Goal: Information Seeking & Learning: Learn about a topic

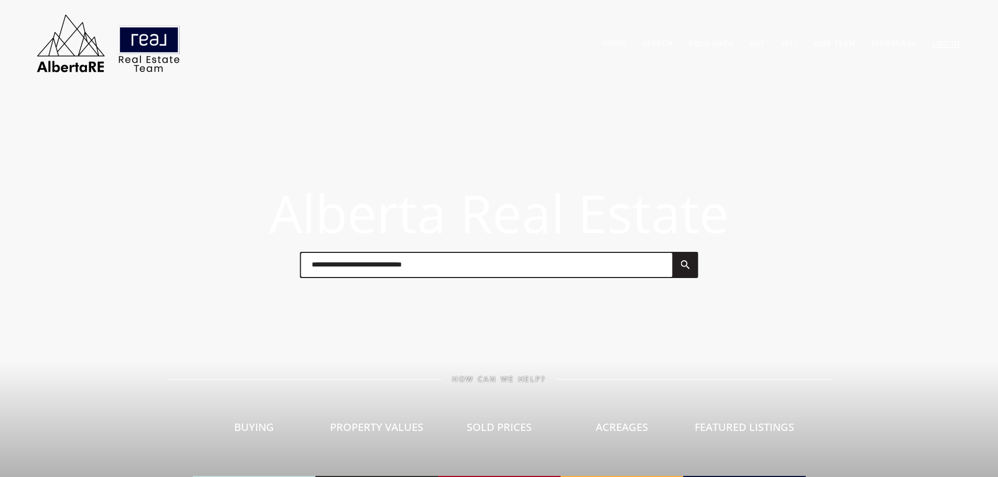
click at [952, 41] on link "Log In" at bounding box center [946, 43] width 28 height 10
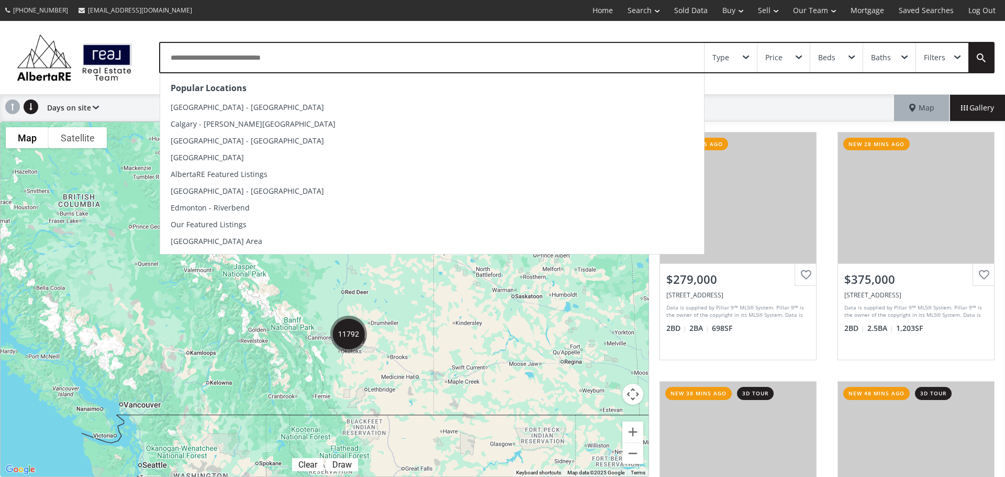
click at [276, 60] on input "text" at bounding box center [432, 57] width 544 height 29
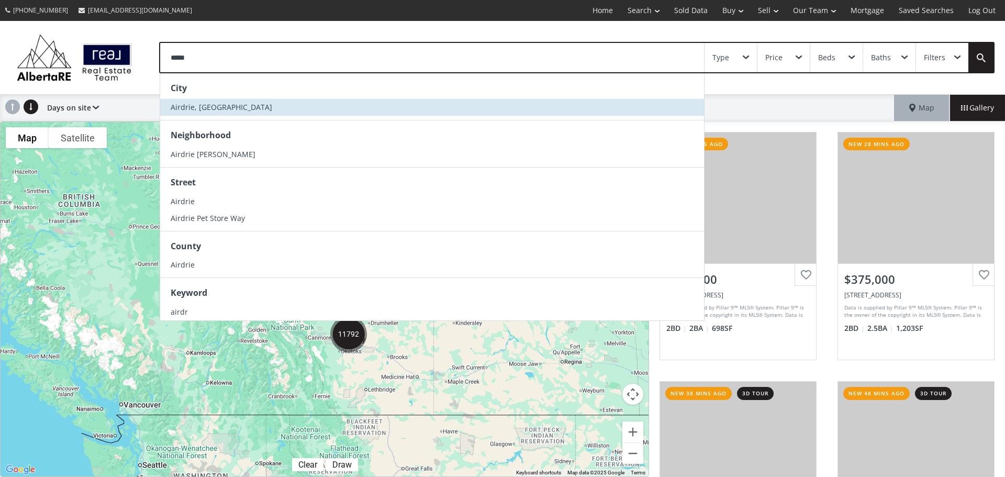
type input "*****"
click at [224, 107] on li "Airdrie, [GEOGRAPHIC_DATA]" at bounding box center [432, 107] width 544 height 17
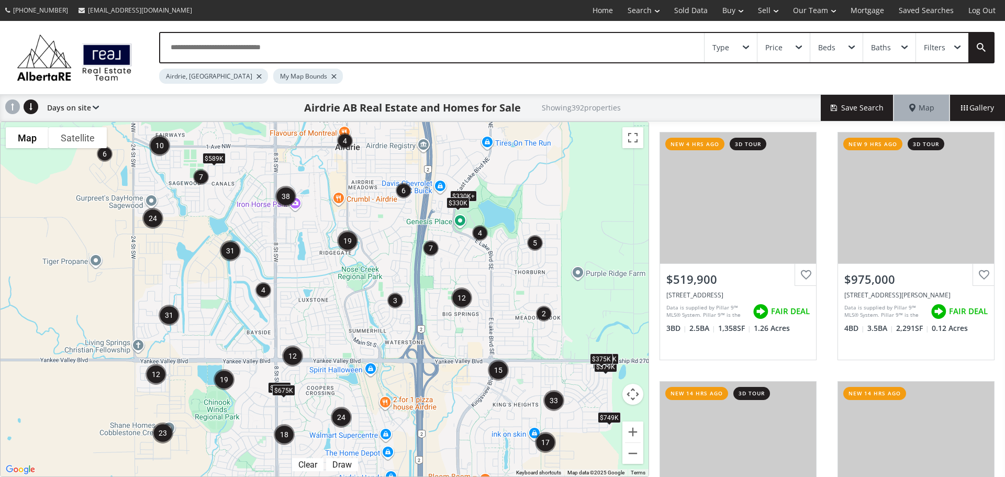
click at [263, 248] on div "To navigate, press the arrow keys. $335K $379K $749K $330K+ $380K $330K+ $375K …" at bounding box center [325, 299] width 648 height 355
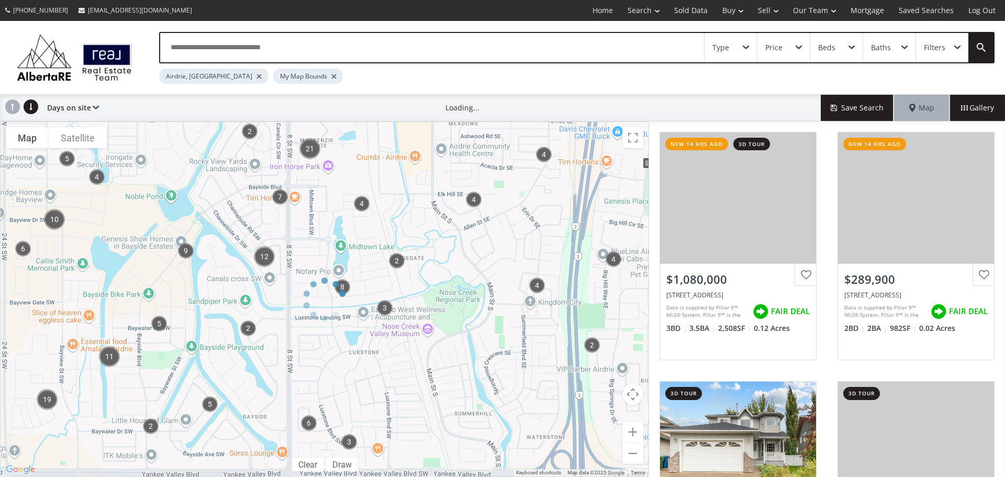
drag, startPoint x: 270, startPoint y: 279, endPoint x: 291, endPoint y: 337, distance: 61.5
click at [291, 337] on div "To navigate the map with touch gestures double-tap and hold your finger on the …" at bounding box center [324, 299] width 649 height 356
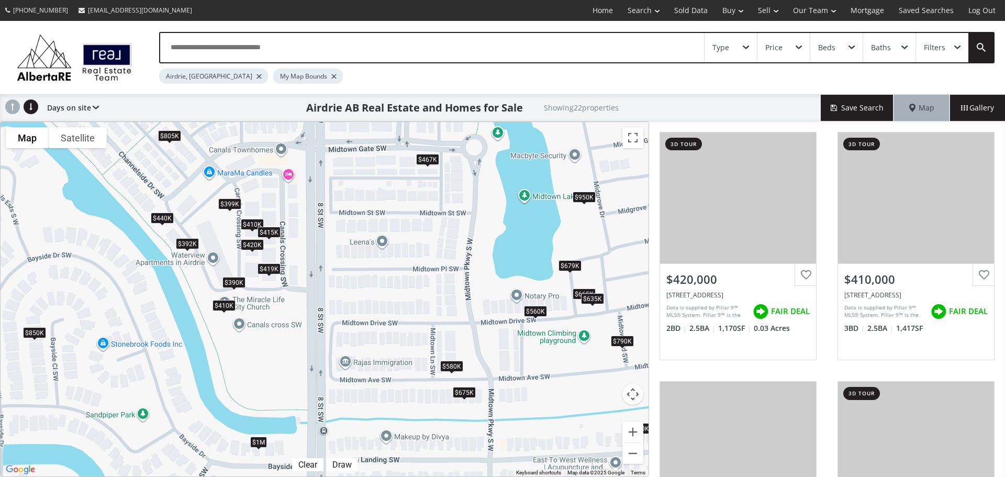
click at [239, 282] on div "$390K" at bounding box center [234, 281] width 23 height 11
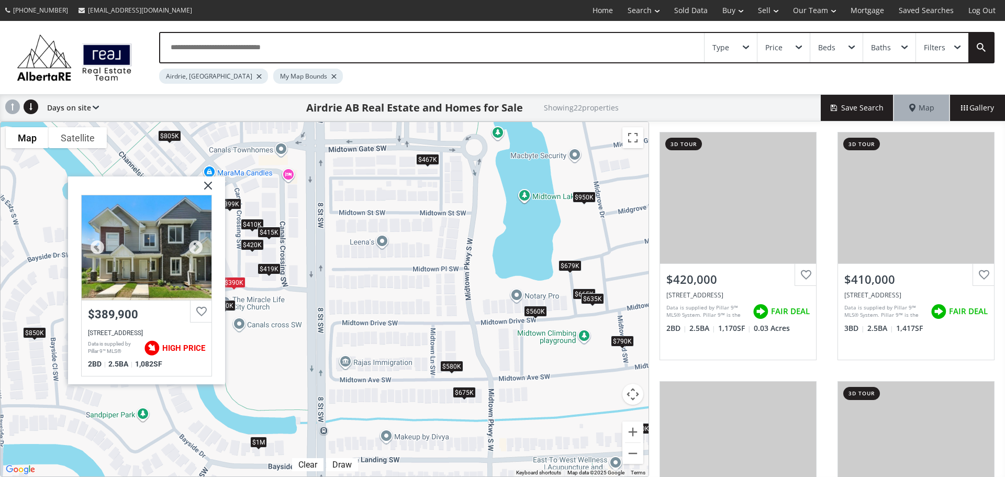
click at [148, 315] on div "$389,900" at bounding box center [146, 314] width 117 height 13
click at [206, 184] on img at bounding box center [204, 189] width 26 height 26
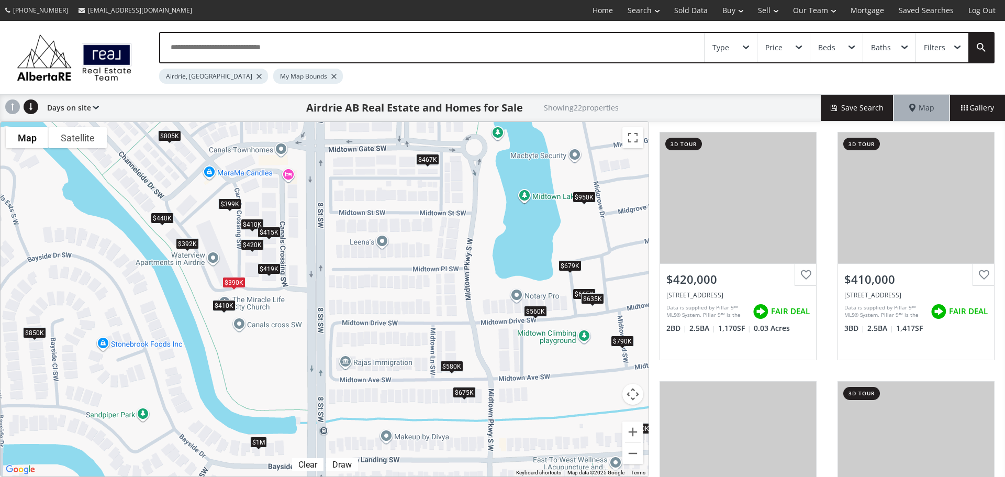
click at [272, 270] on div "$419K" at bounding box center [269, 268] width 23 height 11
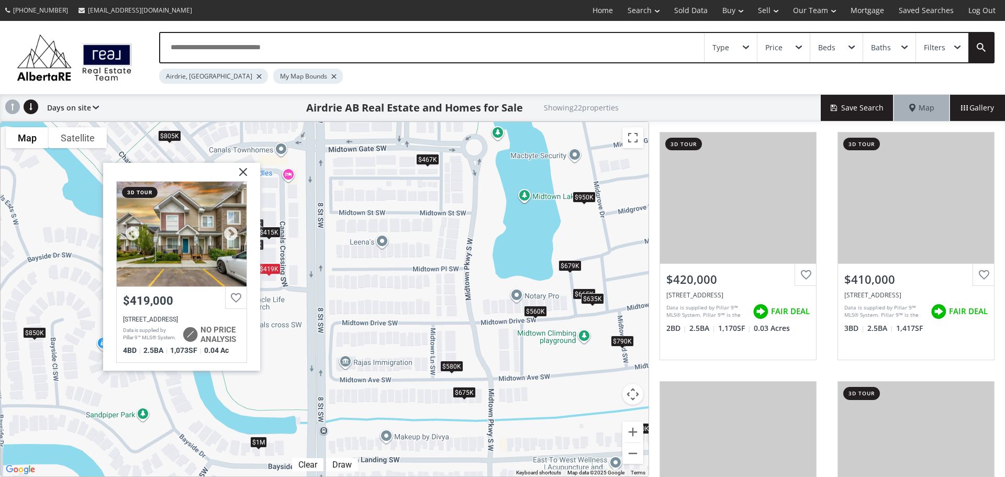
click at [206, 270] on div at bounding box center [182, 234] width 130 height 105
click at [242, 164] on img at bounding box center [239, 176] width 26 height 26
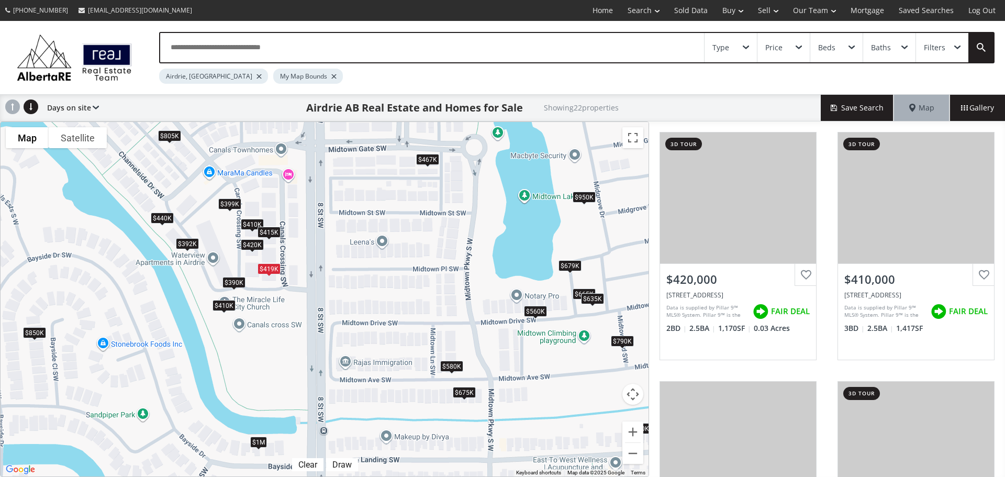
click at [271, 226] on div "$415K" at bounding box center [269, 231] width 23 height 11
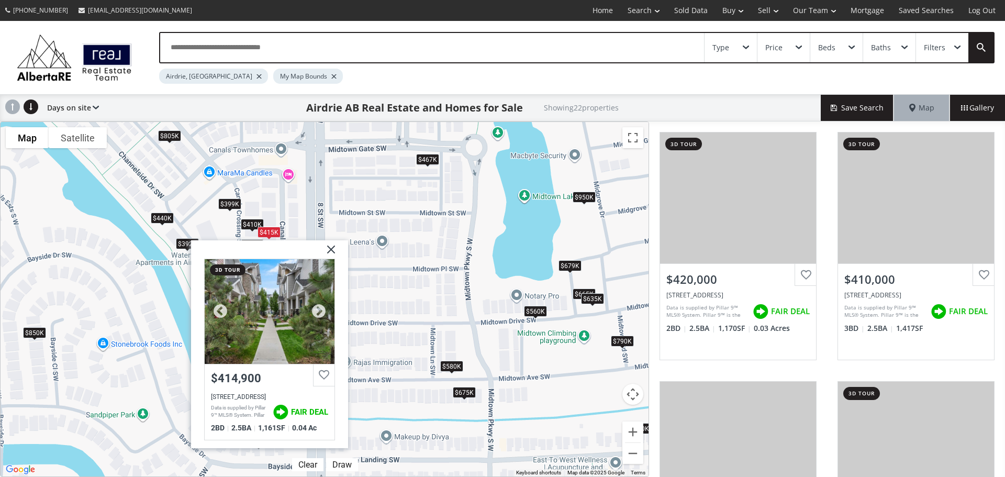
click at [304, 318] on div at bounding box center [270, 311] width 130 height 105
click at [249, 228] on div "$410K" at bounding box center [252, 224] width 23 height 11
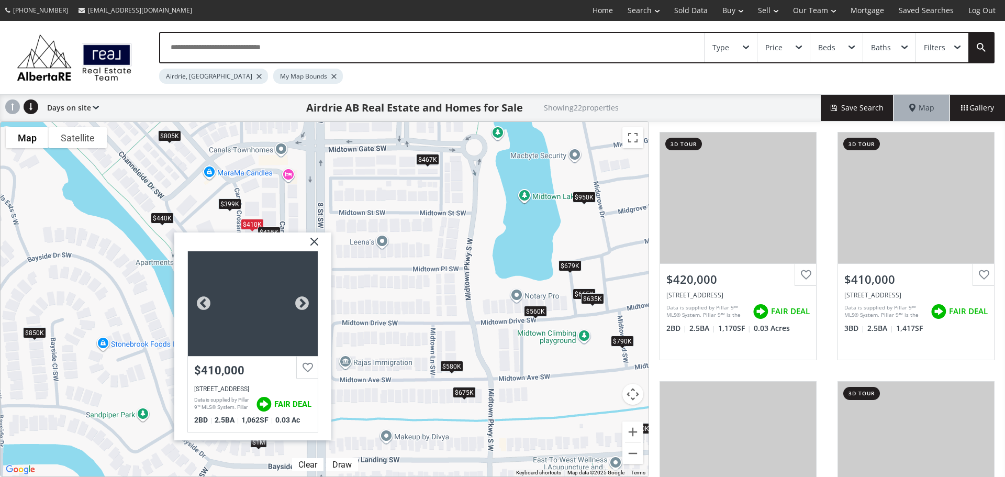
click at [273, 323] on div at bounding box center [253, 303] width 130 height 105
click at [318, 246] on img at bounding box center [310, 246] width 26 height 26
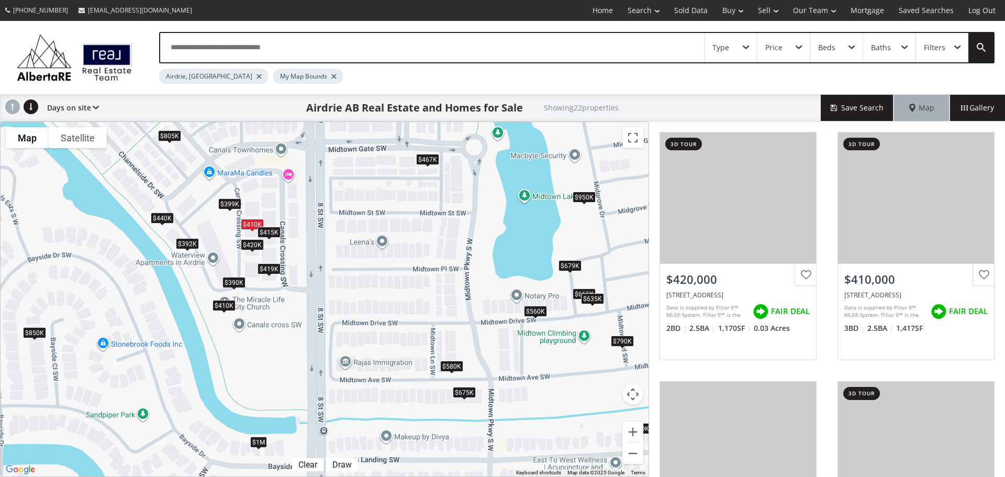
click at [229, 206] on div "$399K" at bounding box center [229, 203] width 23 height 11
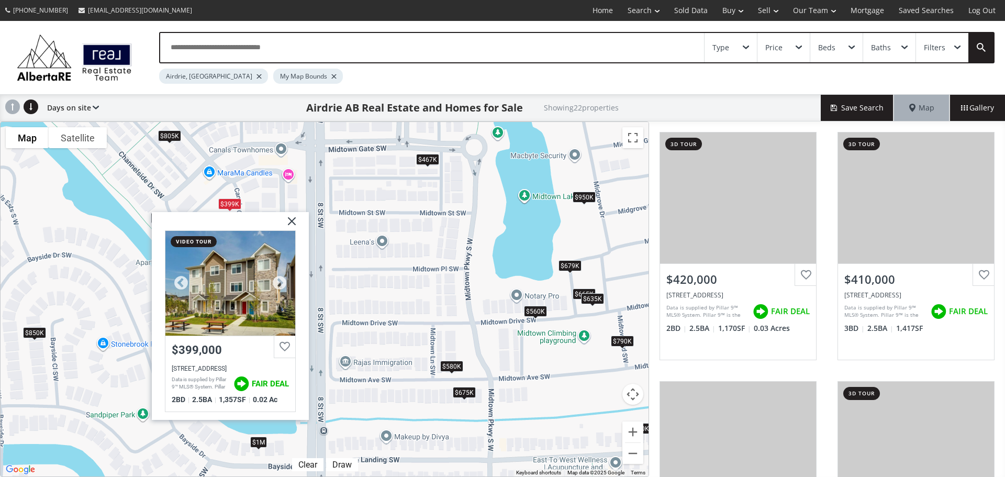
click at [252, 280] on div at bounding box center [230, 282] width 130 height 105
click at [293, 221] on img at bounding box center [288, 225] width 26 height 26
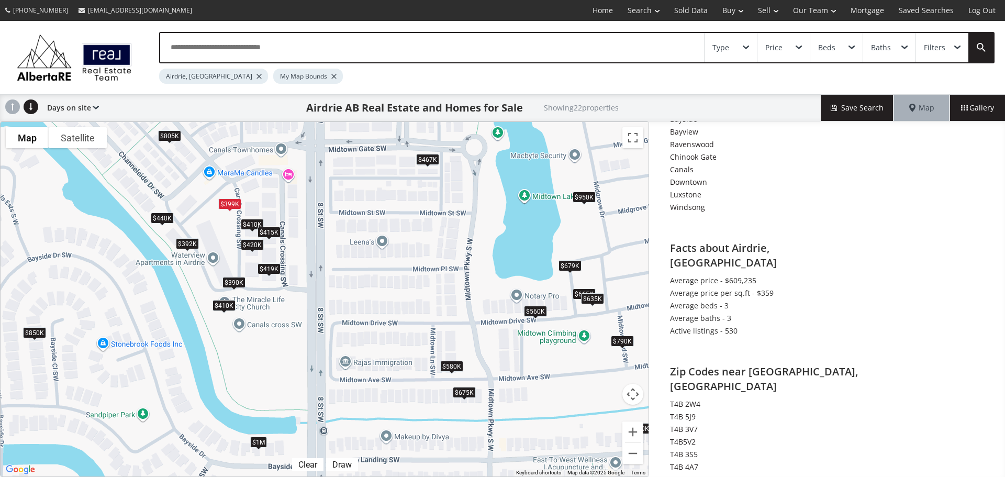
scroll to position [1464, 0]
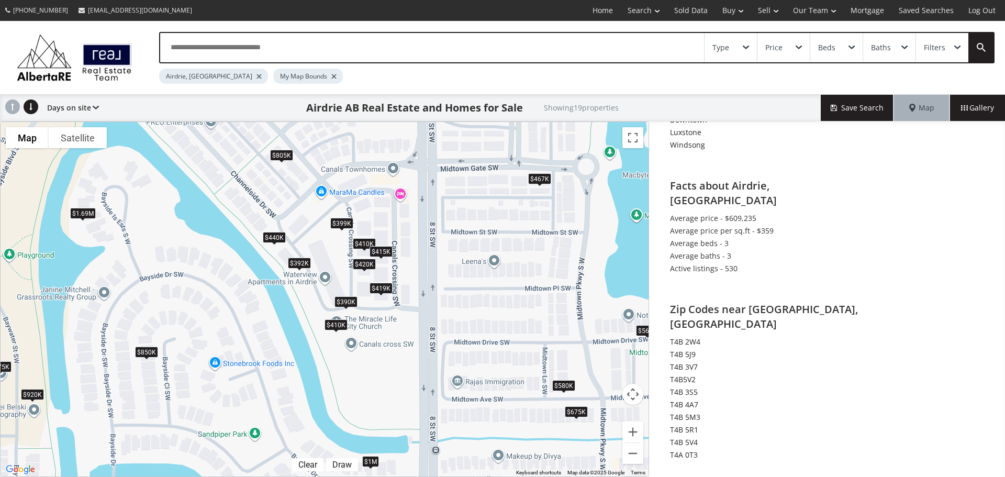
click at [335, 321] on div "$410K" at bounding box center [336, 324] width 23 height 11
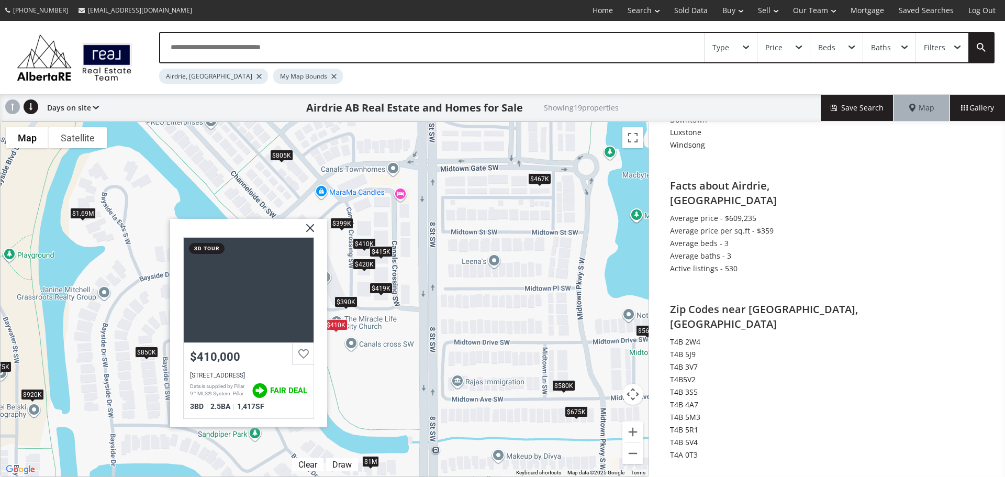
click at [307, 227] on img at bounding box center [306, 232] width 26 height 26
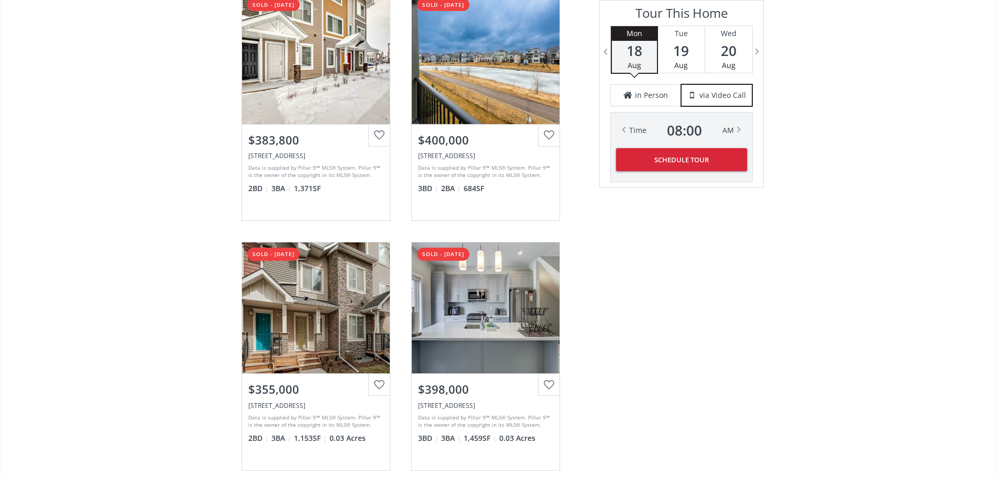
scroll to position [2394, 0]
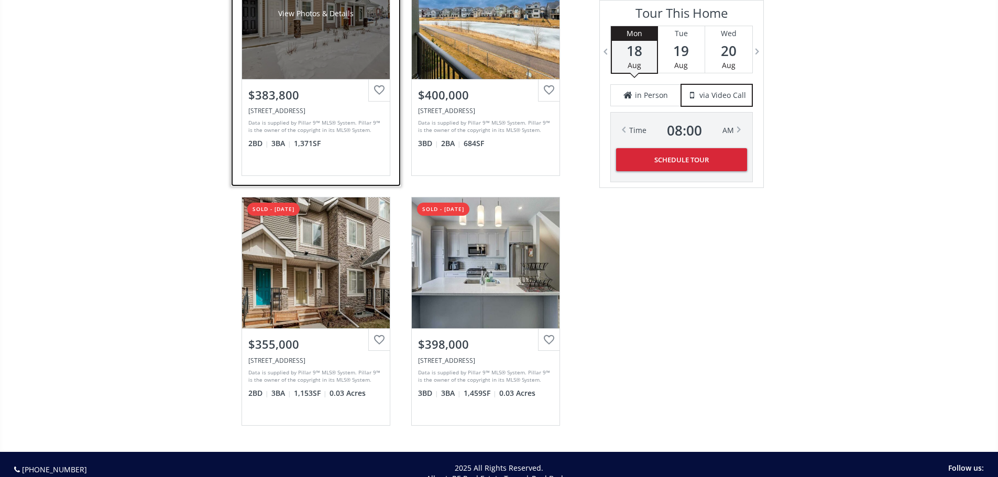
click at [303, 19] on div "View Photos & Details" at bounding box center [315, 13] width 75 height 10
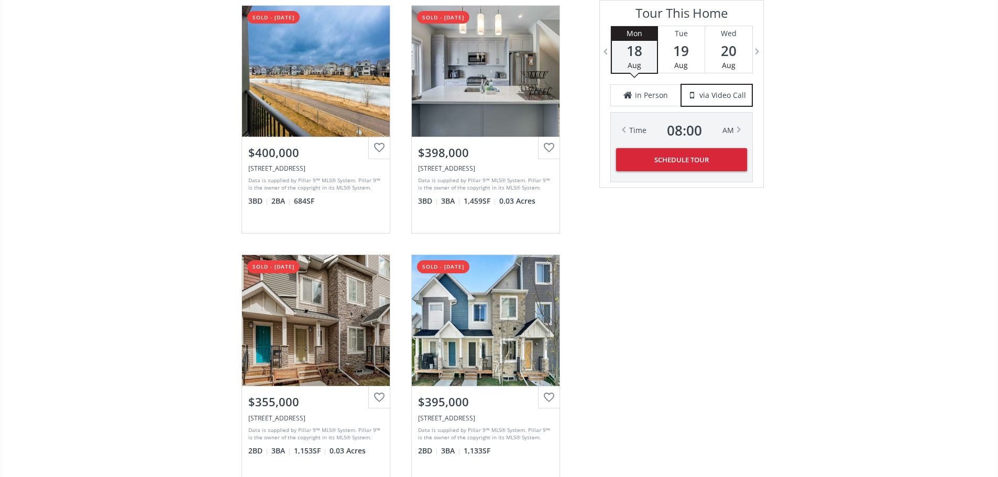
scroll to position [2200, 0]
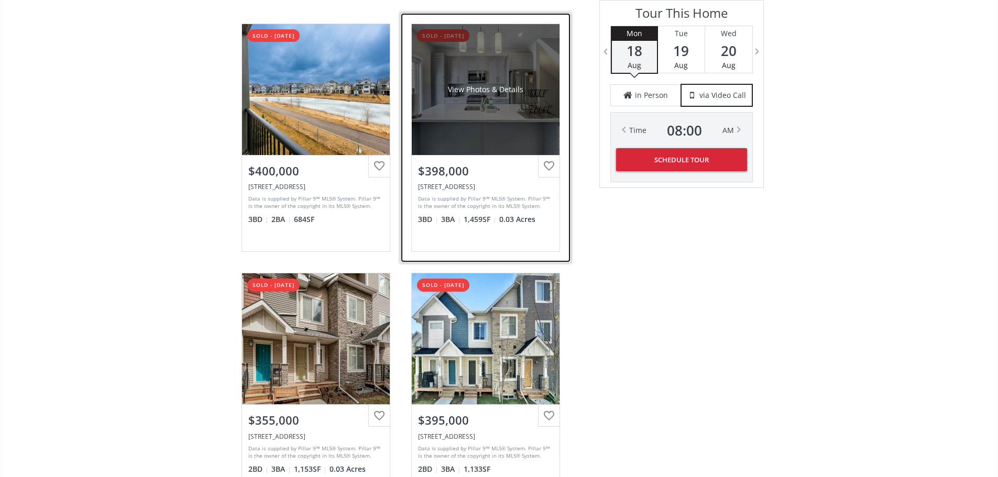
click at [481, 155] on div "View Photos & Details" at bounding box center [486, 89] width 148 height 131
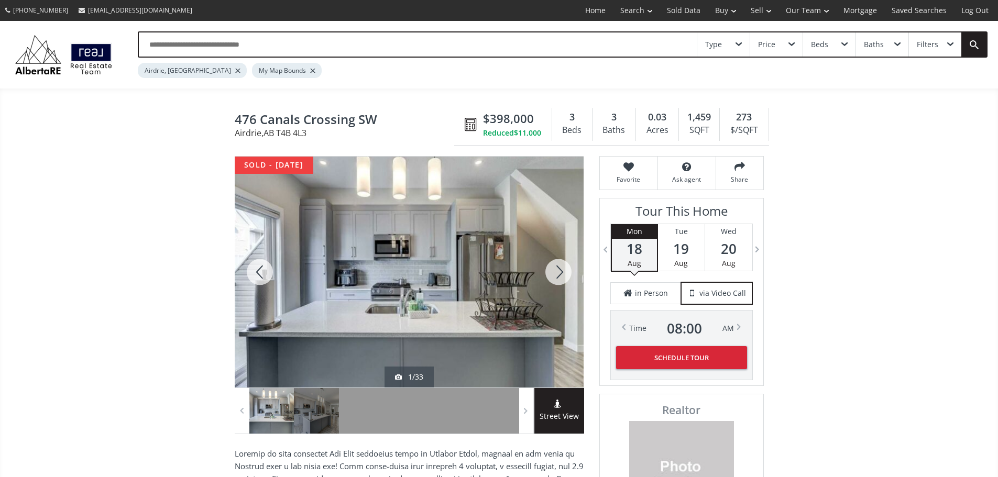
click at [561, 267] on div at bounding box center [558, 272] width 50 height 231
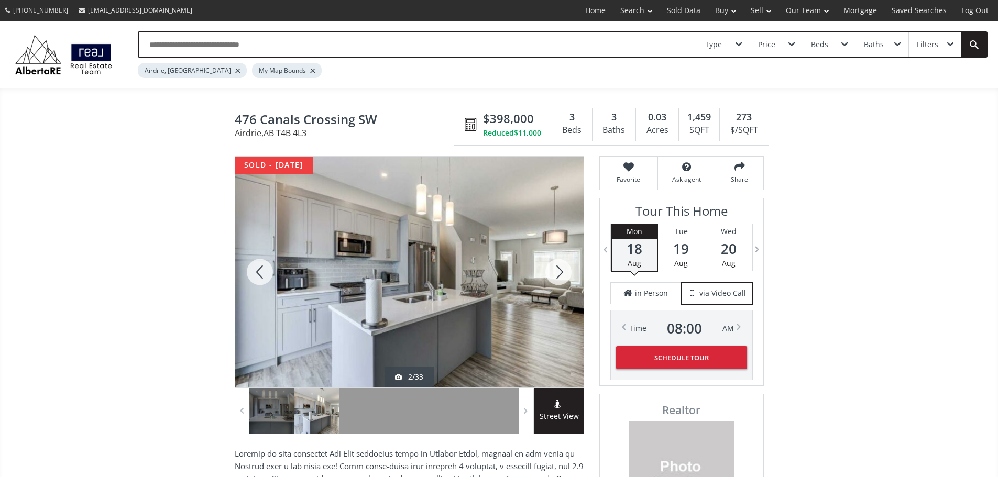
click at [560, 269] on div at bounding box center [558, 272] width 50 height 231
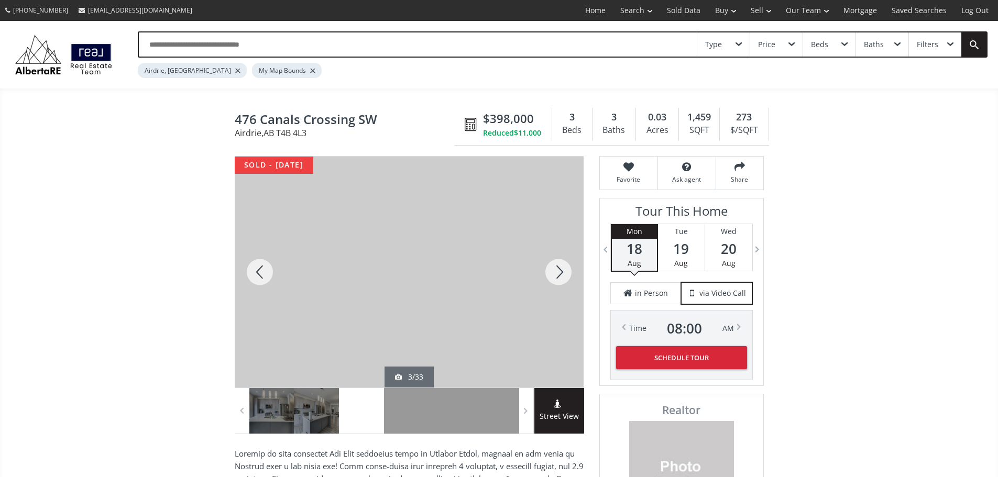
click at [560, 271] on div at bounding box center [558, 272] width 50 height 231
click at [558, 269] on div at bounding box center [558, 272] width 50 height 231
click at [559, 269] on div at bounding box center [558, 272] width 50 height 231
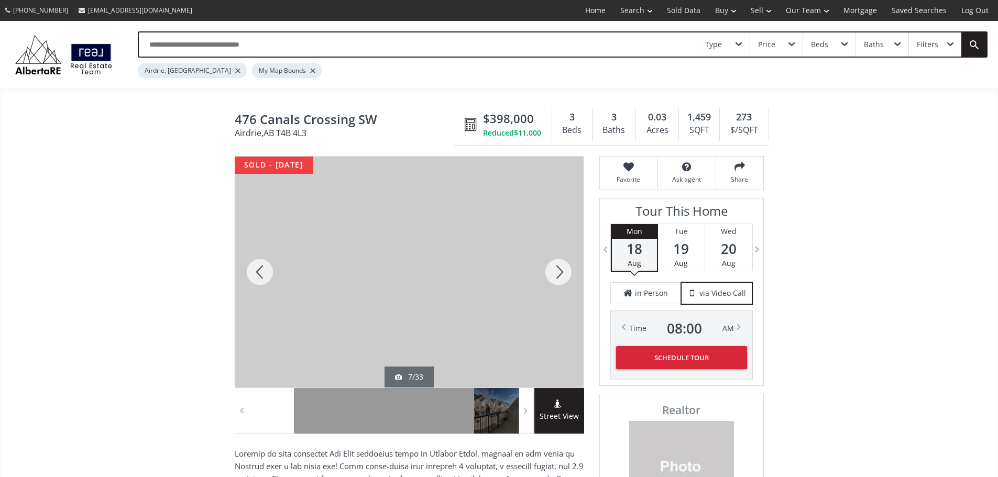
click at [558, 271] on div at bounding box center [558, 272] width 50 height 231
click at [559, 271] on div at bounding box center [558, 272] width 50 height 231
click at [560, 271] on div at bounding box center [558, 272] width 50 height 231
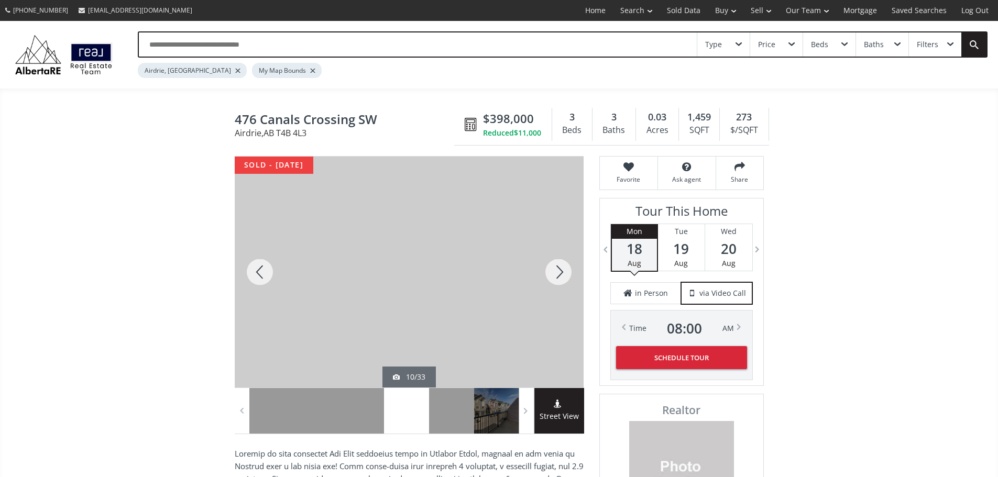
click at [560, 271] on div at bounding box center [558, 272] width 50 height 231
click at [560, 275] on div at bounding box center [558, 272] width 50 height 231
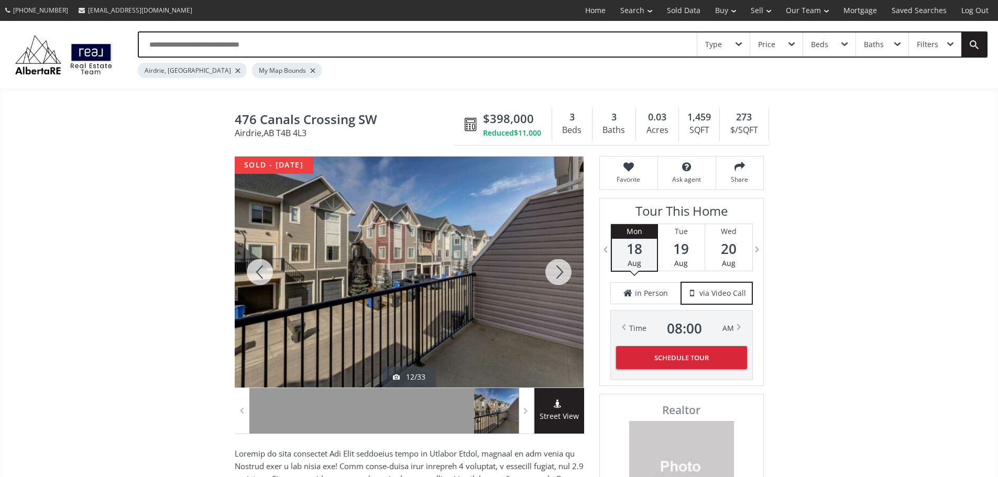
click at [562, 275] on div at bounding box center [558, 272] width 50 height 231
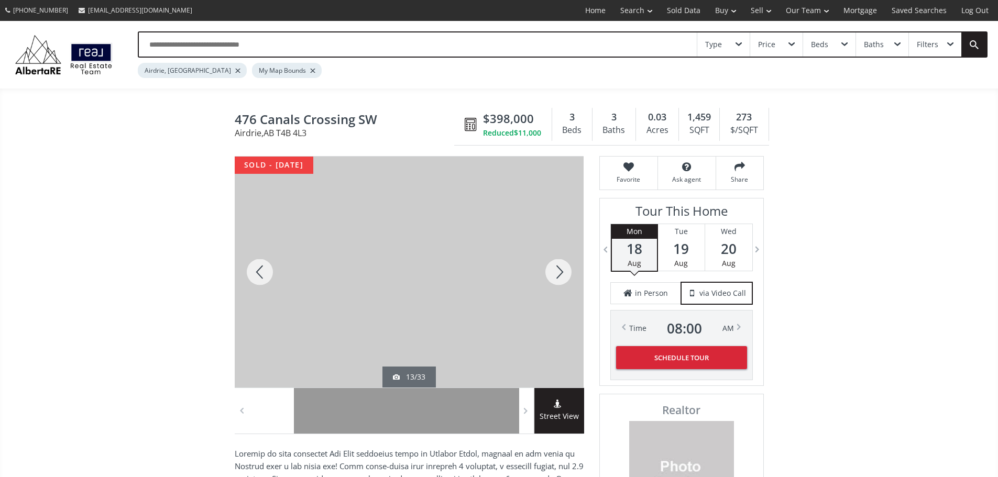
click at [563, 275] on div at bounding box center [558, 272] width 50 height 231
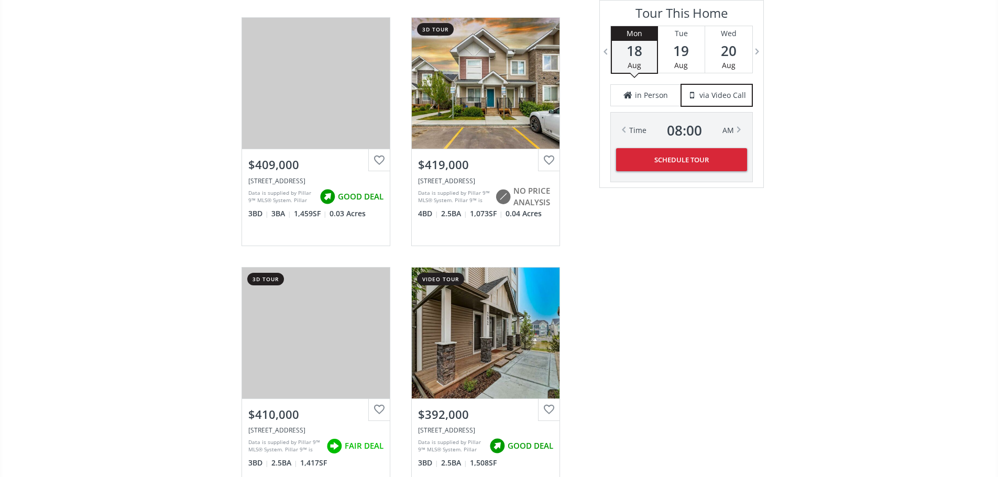
scroll to position [1733, 0]
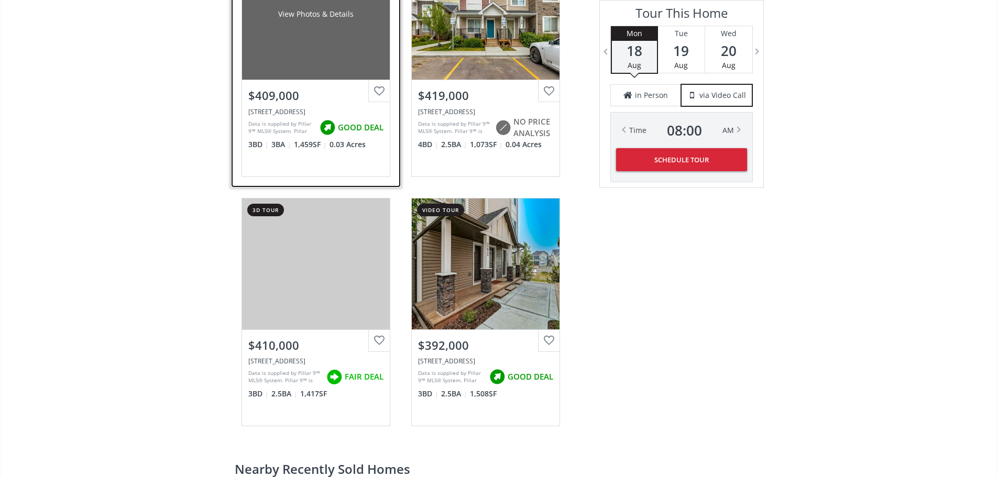
click at [329, 80] on div "View Photos & Details" at bounding box center [316, 14] width 148 height 131
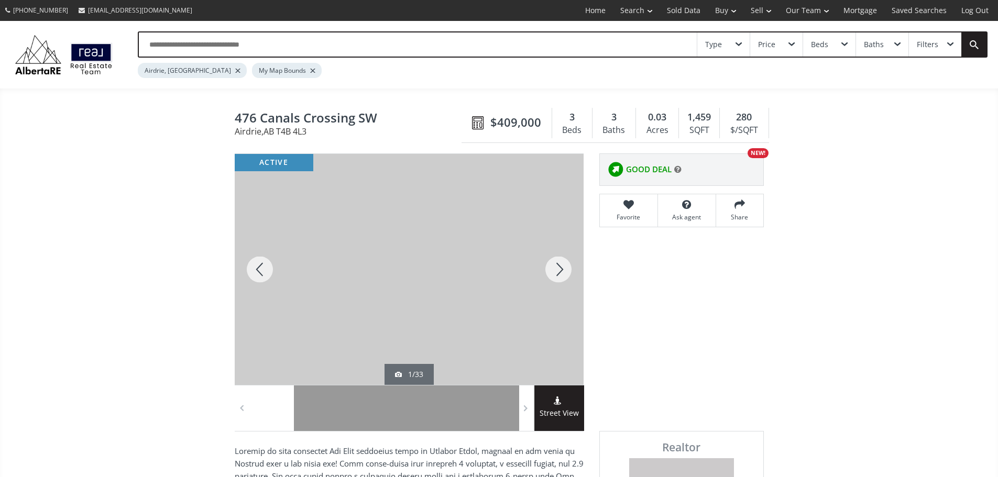
click at [556, 277] on div at bounding box center [558, 269] width 50 height 231
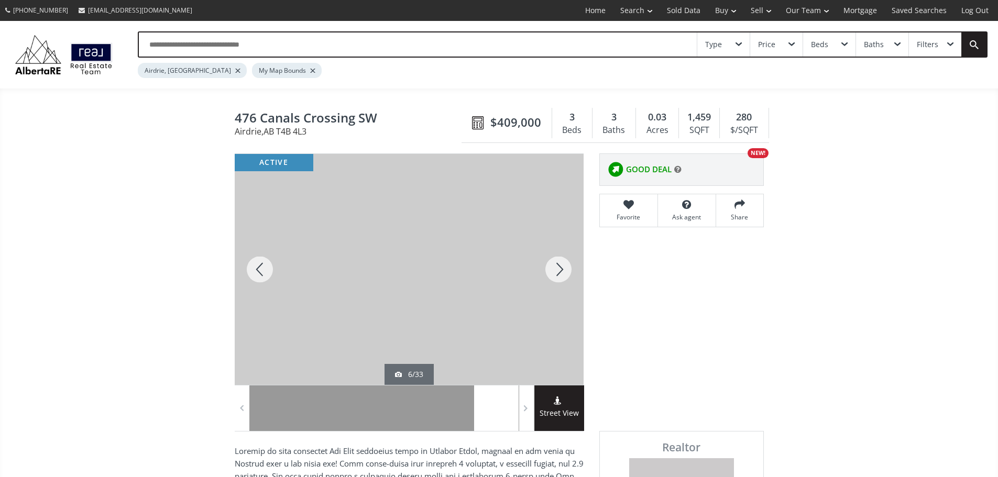
click at [556, 277] on div at bounding box center [558, 269] width 50 height 231
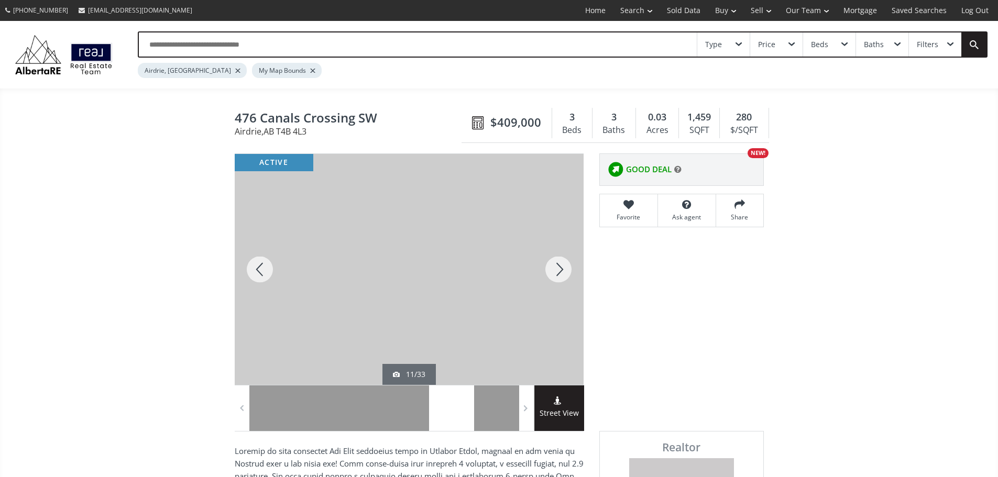
click at [556, 277] on div at bounding box center [558, 269] width 50 height 231
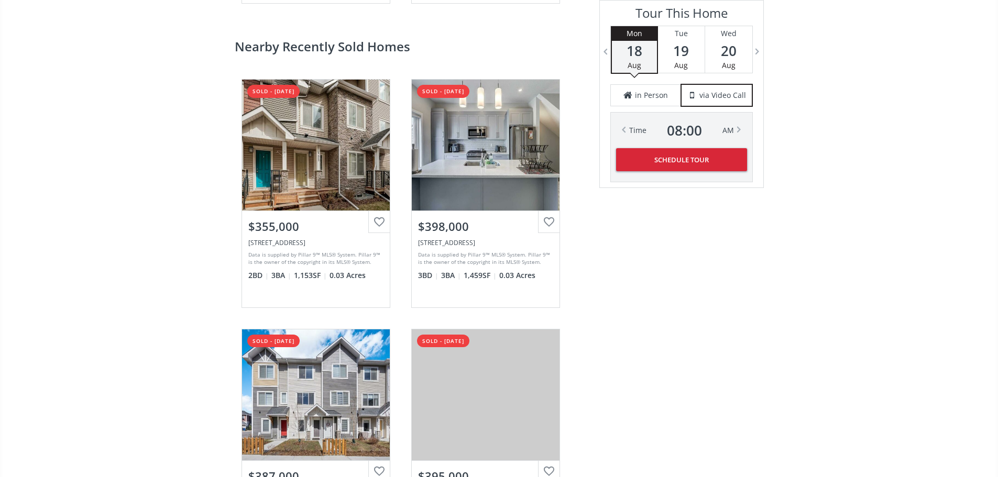
scroll to position [1994, 0]
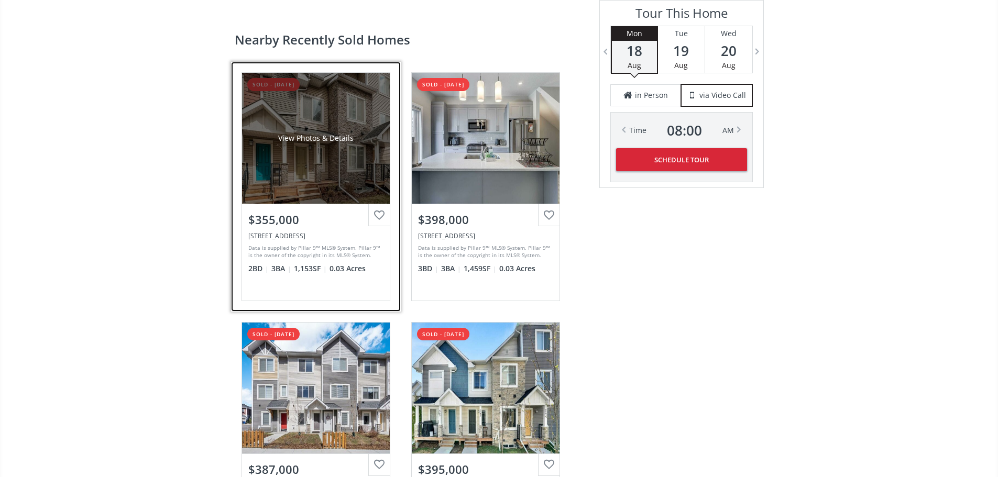
click at [311, 204] on div "View Photos & Details" at bounding box center [316, 138] width 148 height 131
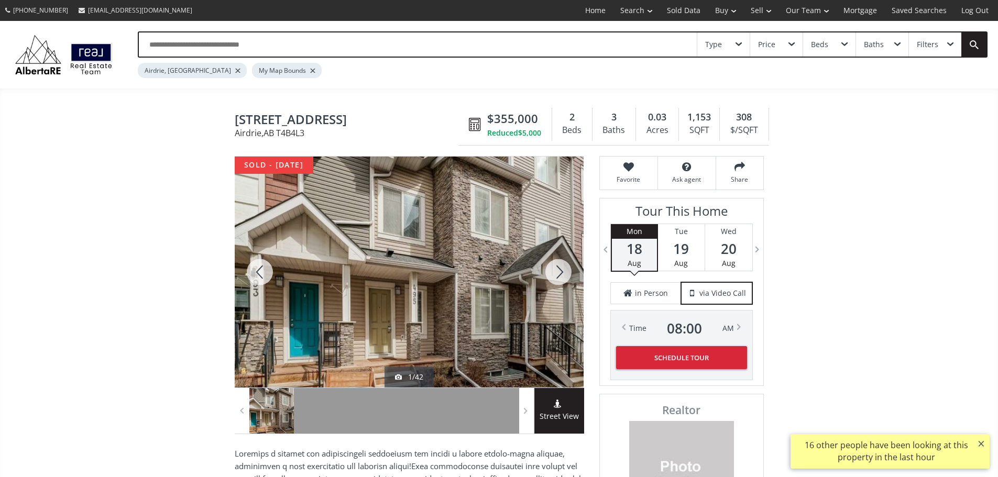
click at [464, 218] on div at bounding box center [409, 272] width 349 height 231
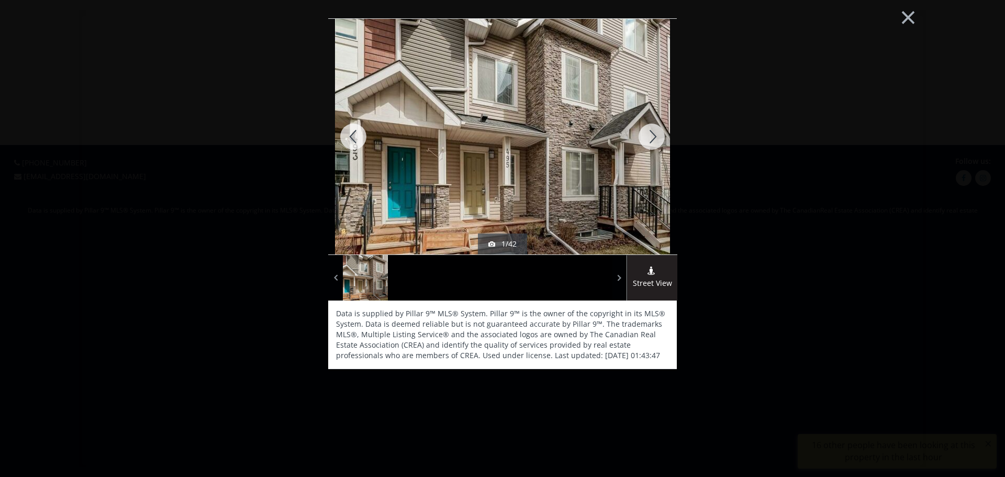
click at [661, 144] on div at bounding box center [652, 137] width 50 height 236
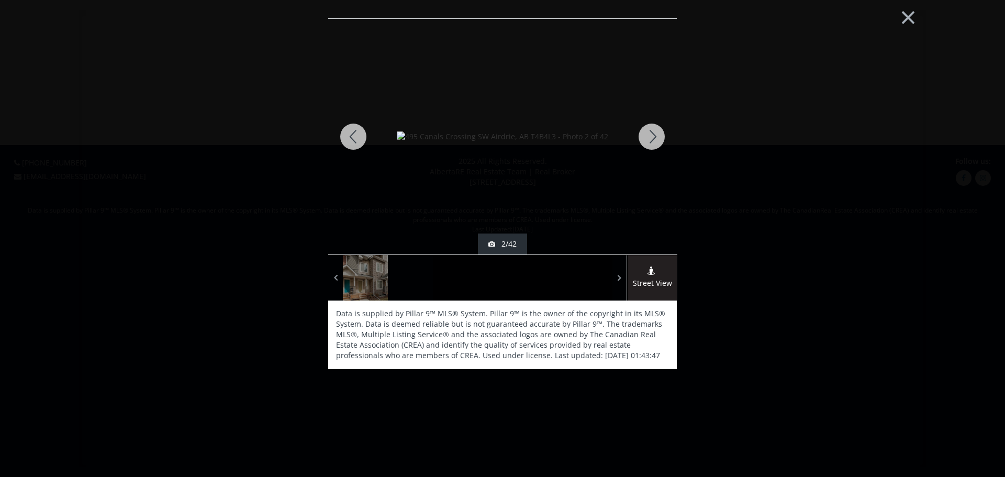
click at [651, 139] on div at bounding box center [652, 137] width 50 height 236
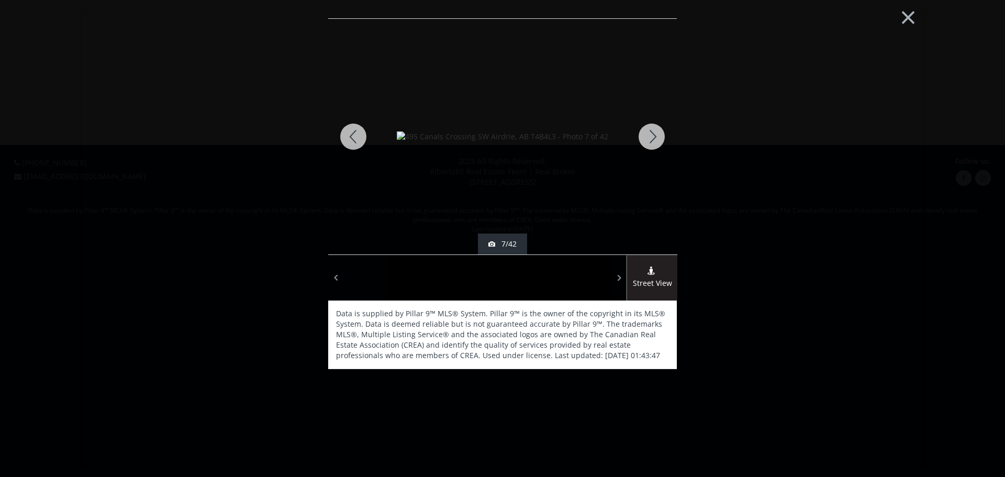
click at [651, 139] on div at bounding box center [652, 137] width 50 height 236
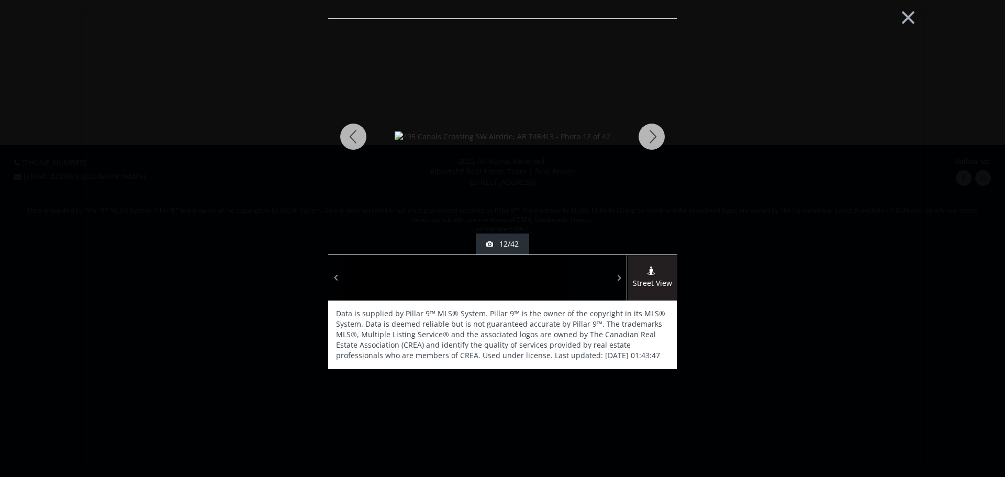
click at [651, 139] on div at bounding box center [652, 137] width 50 height 236
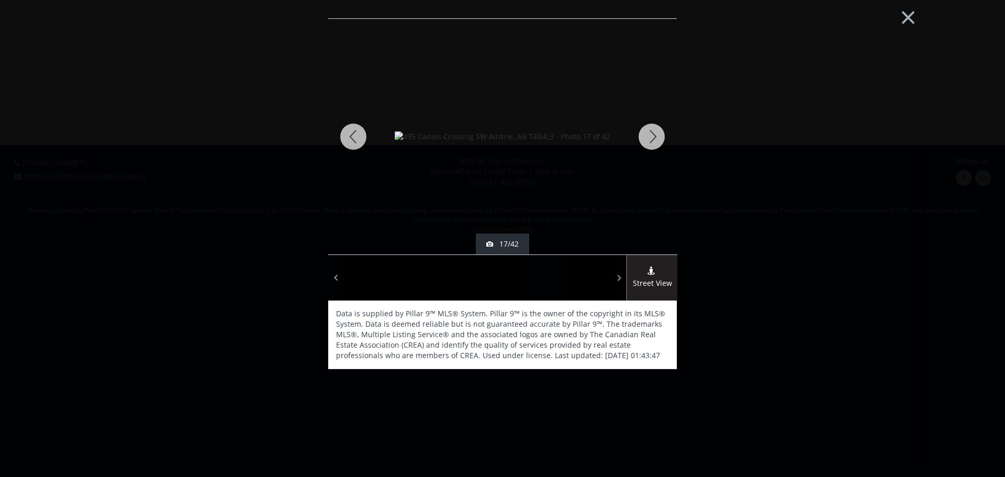
click at [651, 139] on div at bounding box center [652, 137] width 50 height 236
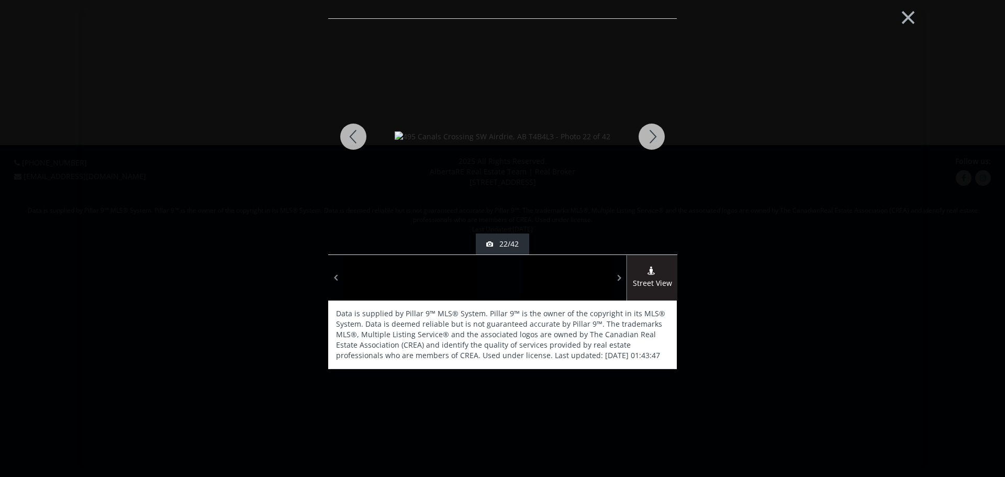
click at [651, 139] on div at bounding box center [652, 137] width 50 height 236
click at [910, 15] on button "×" at bounding box center [909, 16] width 58 height 43
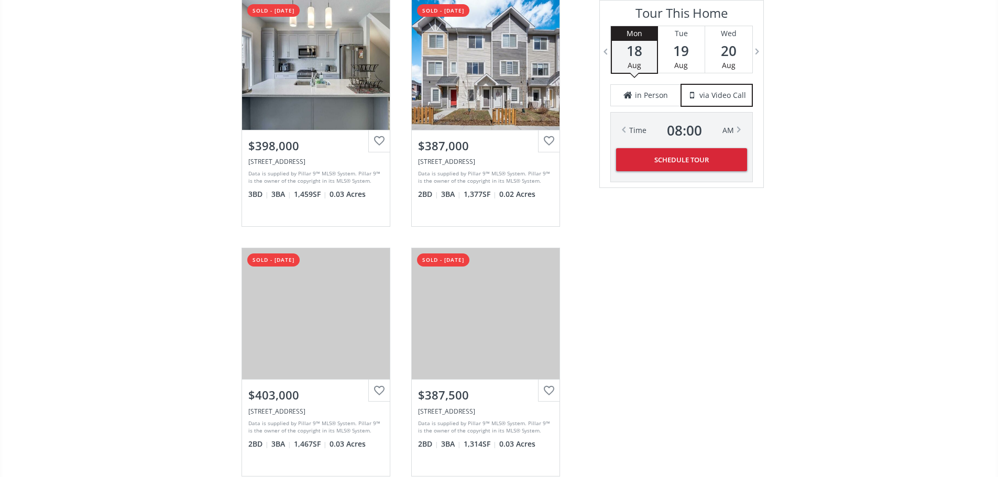
scroll to position [2221, 0]
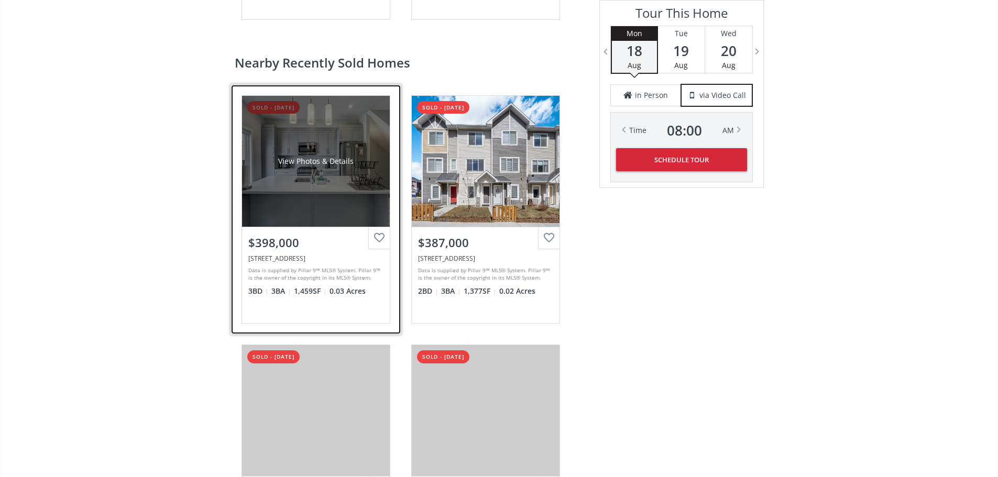
click at [320, 227] on div "View Photos & Details" at bounding box center [316, 161] width 148 height 131
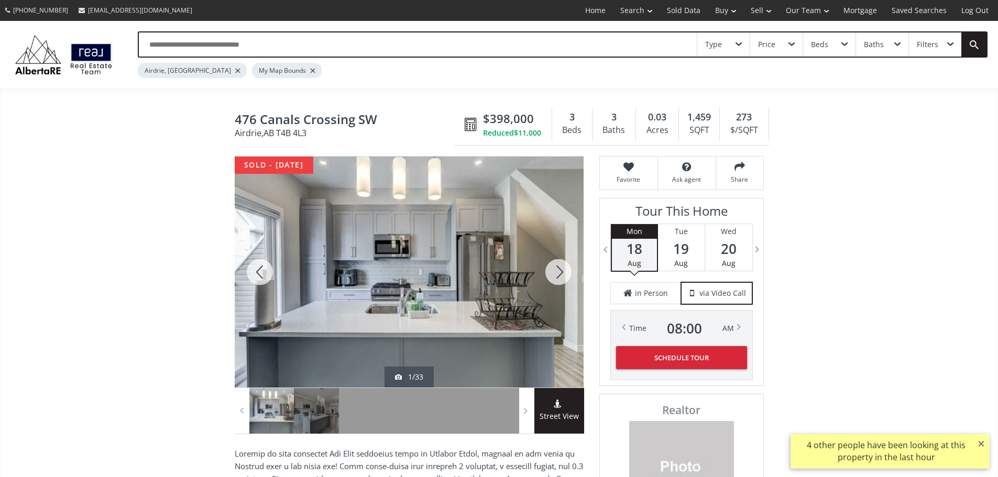
click at [426, 255] on div at bounding box center [409, 272] width 349 height 231
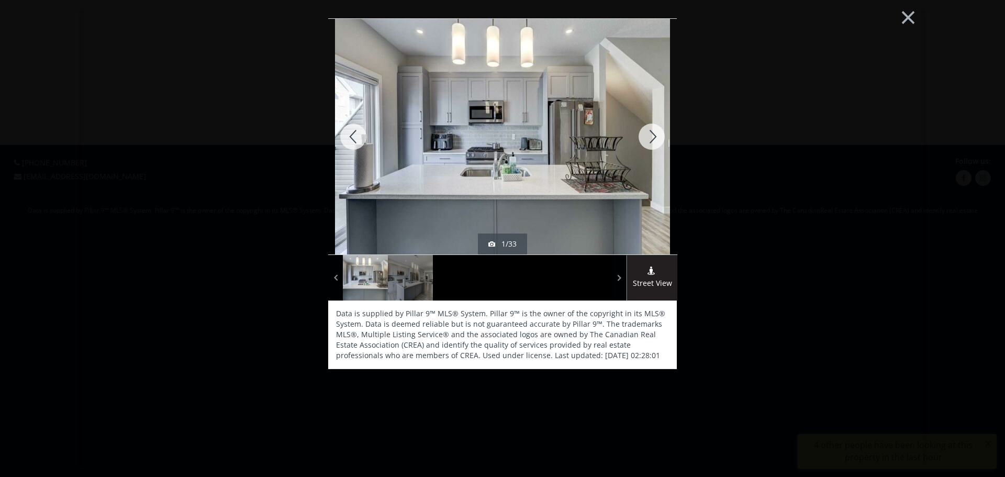
click at [654, 140] on div at bounding box center [652, 137] width 50 height 236
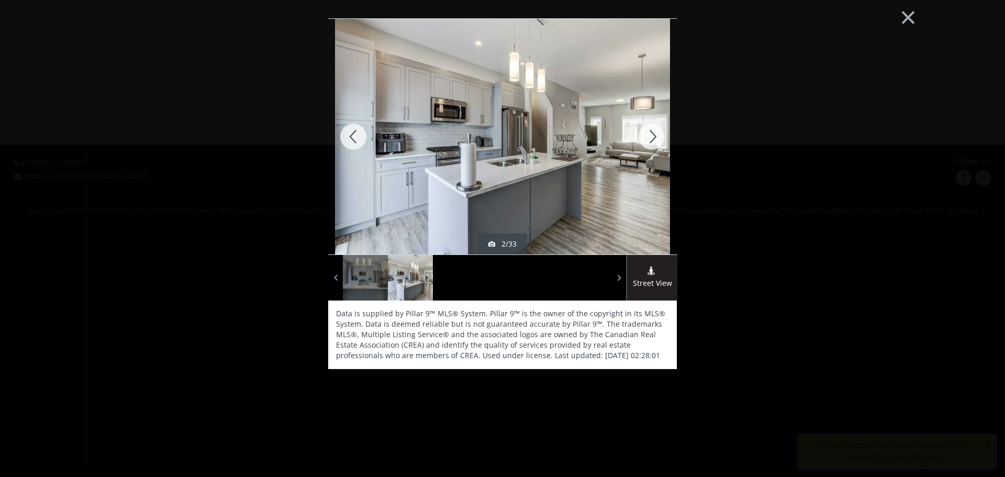
click at [654, 140] on div at bounding box center [652, 137] width 50 height 236
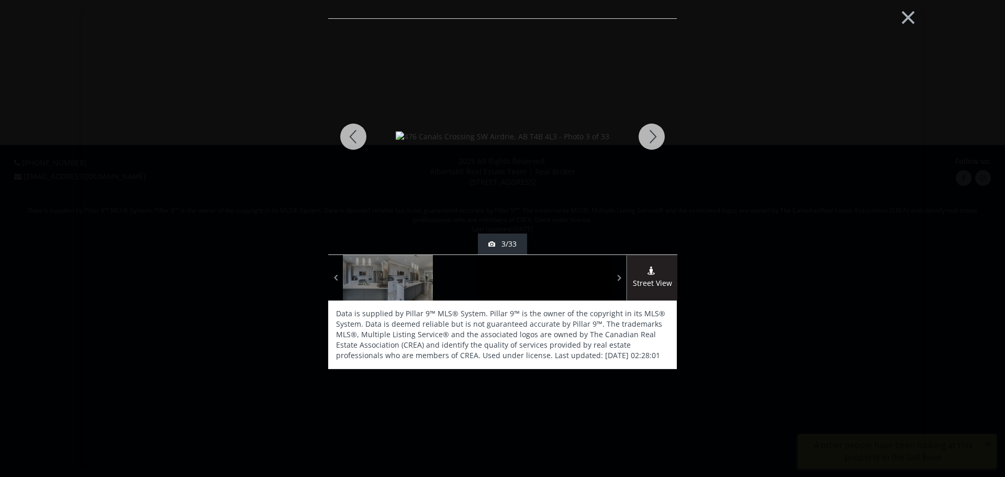
click at [654, 140] on div at bounding box center [652, 137] width 50 height 236
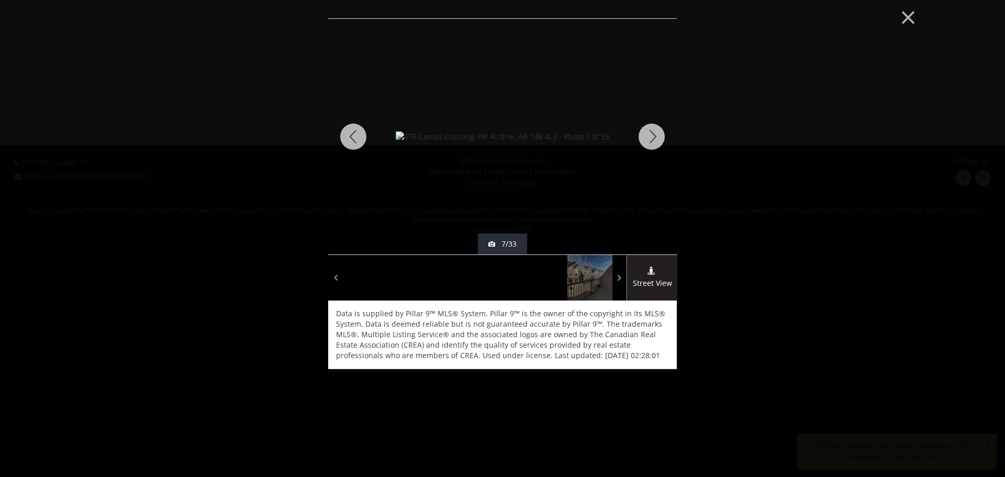
click at [654, 140] on div at bounding box center [652, 137] width 50 height 236
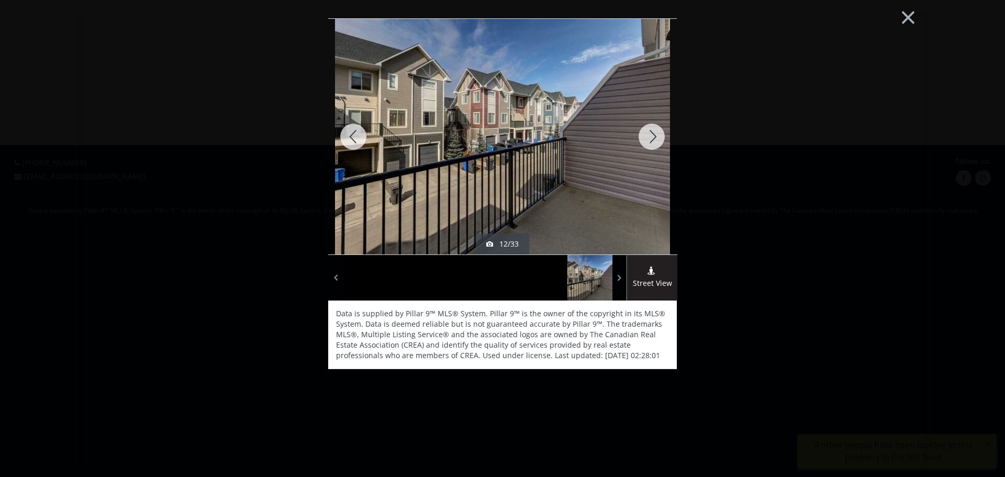
click at [654, 140] on div at bounding box center [652, 137] width 50 height 236
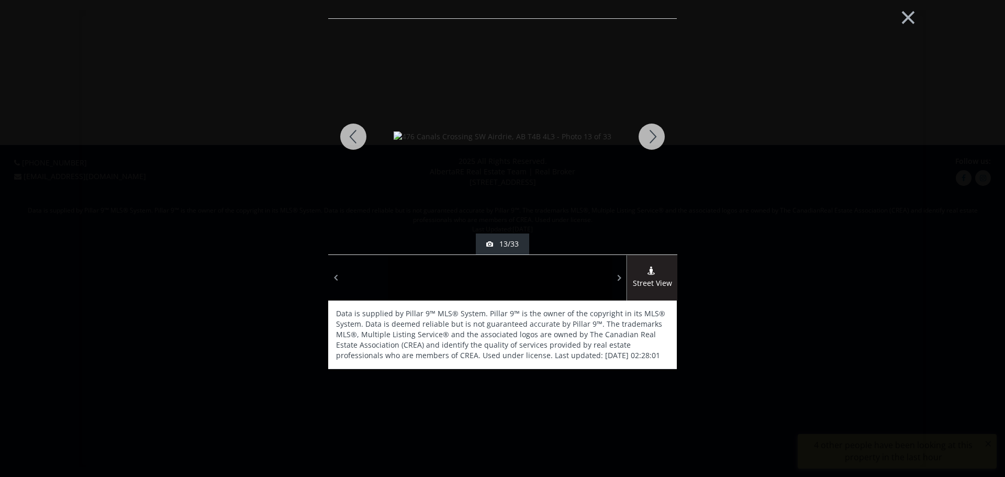
click at [654, 140] on div at bounding box center [652, 137] width 50 height 236
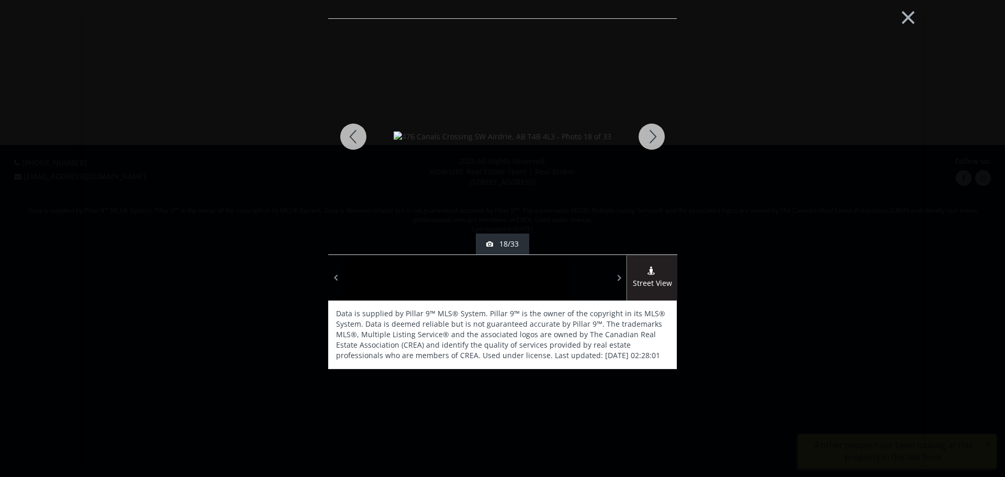
click at [654, 140] on div at bounding box center [652, 137] width 50 height 236
click at [907, 25] on button "×" at bounding box center [909, 16] width 58 height 43
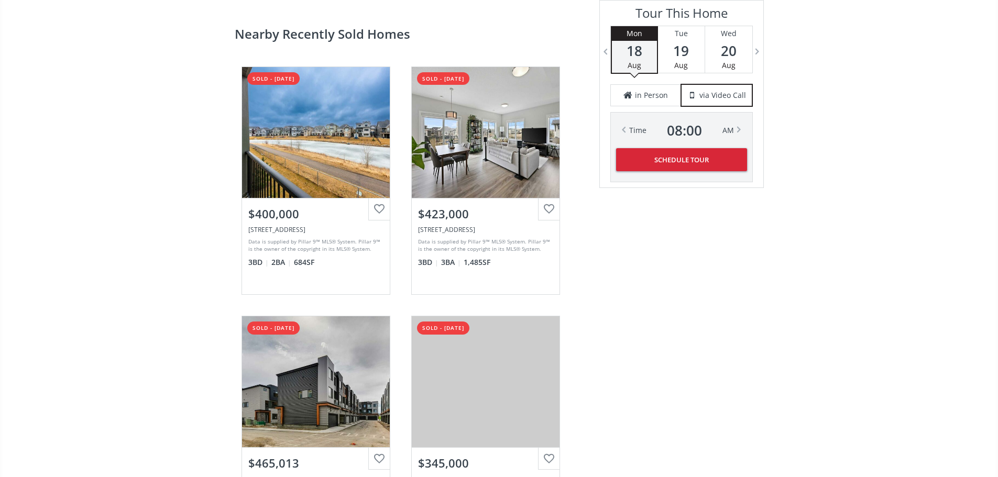
scroll to position [2191, 0]
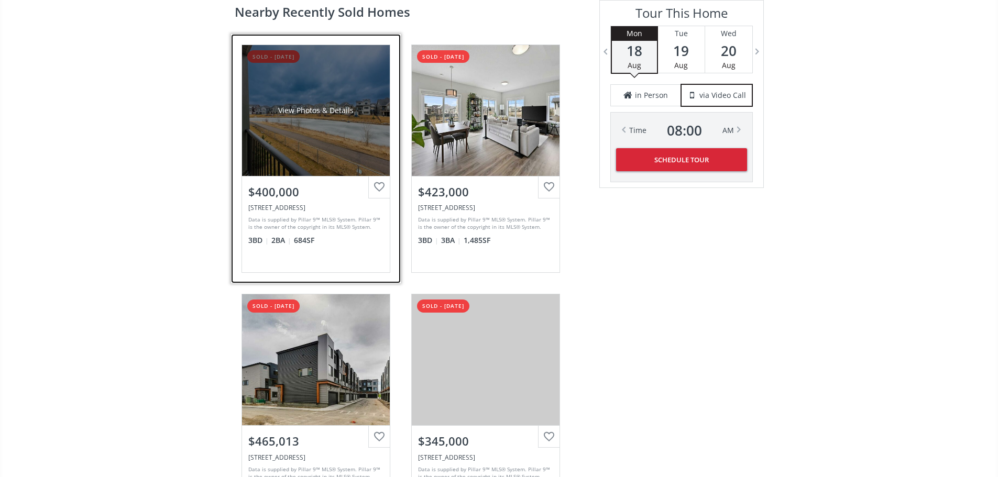
click at [314, 176] on div "View Photos & Details" at bounding box center [316, 110] width 148 height 131
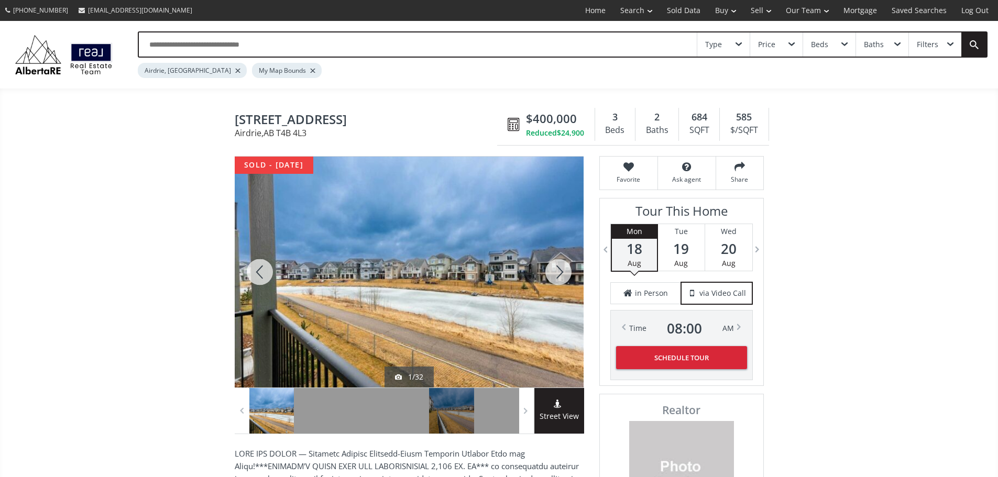
click at [561, 284] on div at bounding box center [558, 272] width 50 height 231
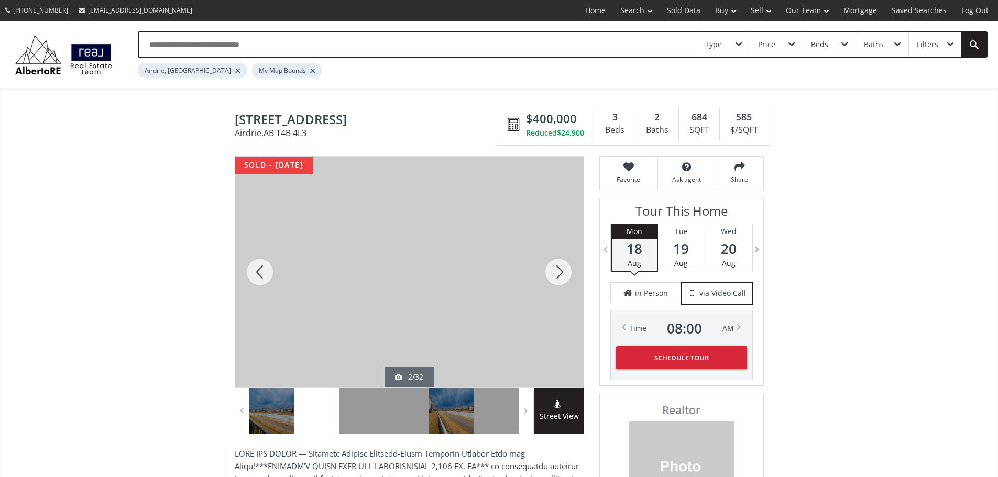
click at [561, 284] on div at bounding box center [558, 272] width 50 height 231
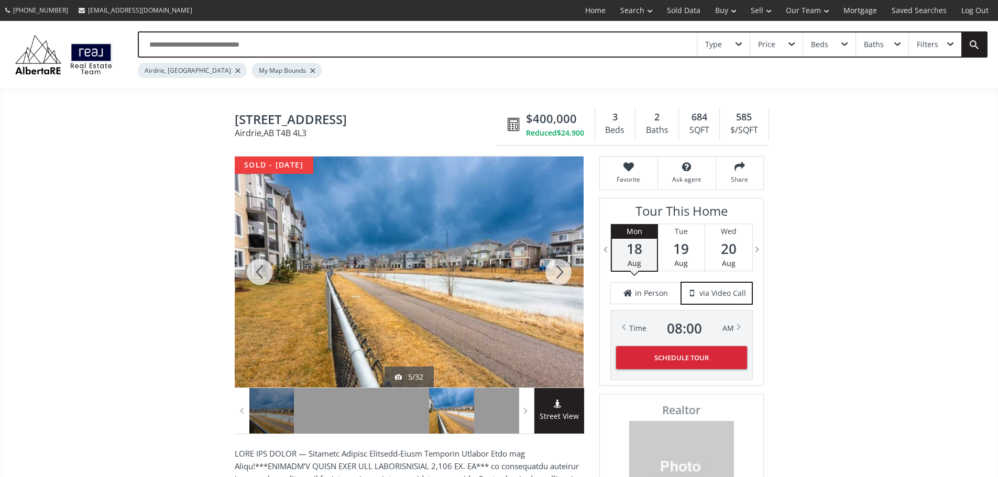
click at [561, 284] on div at bounding box center [558, 272] width 50 height 231
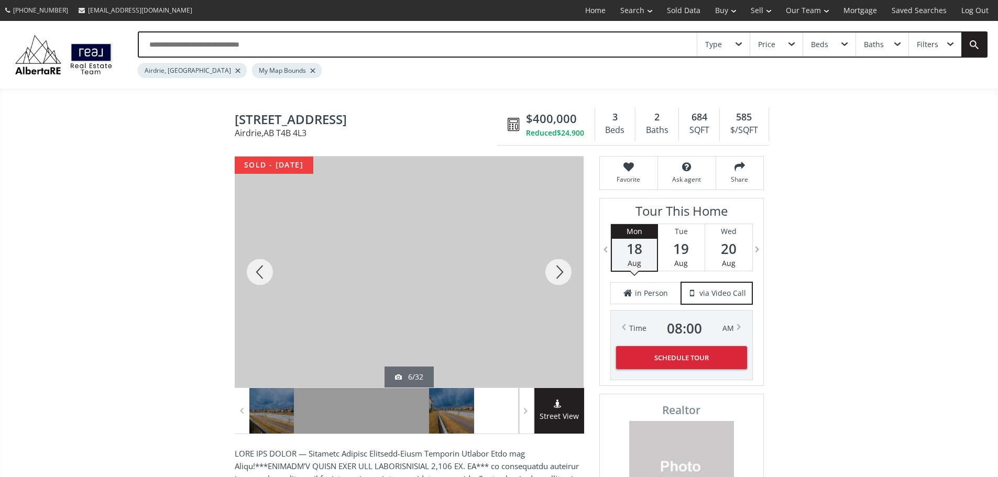
click at [561, 284] on div at bounding box center [558, 272] width 50 height 231
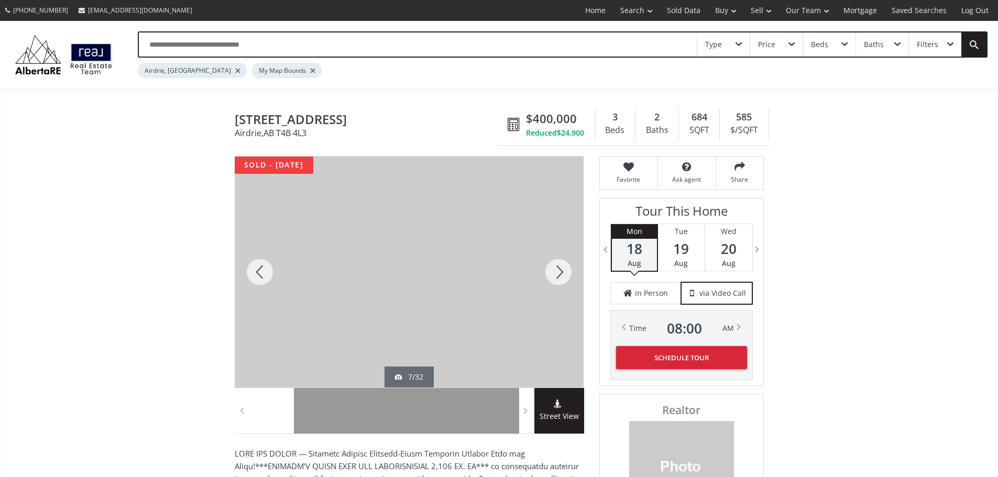
click at [561, 284] on div at bounding box center [558, 272] width 50 height 231
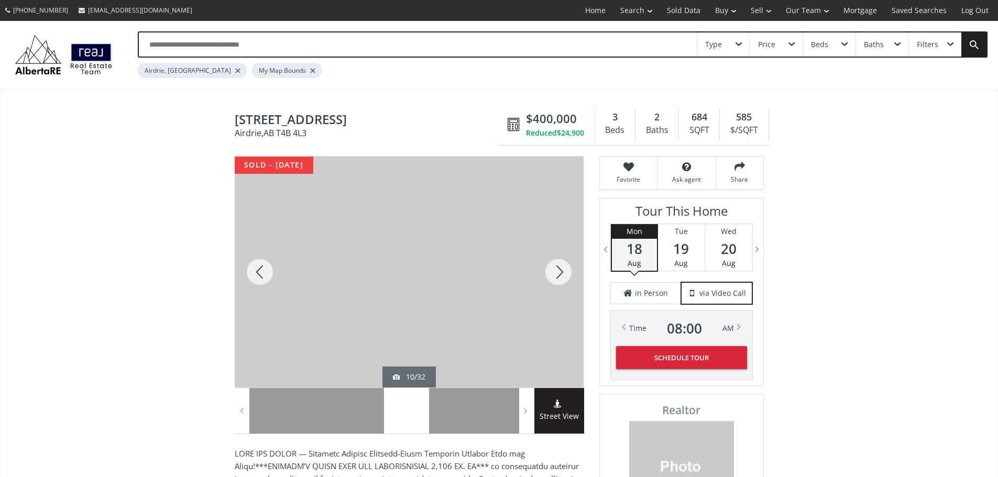
click at [561, 284] on div at bounding box center [558, 272] width 50 height 231
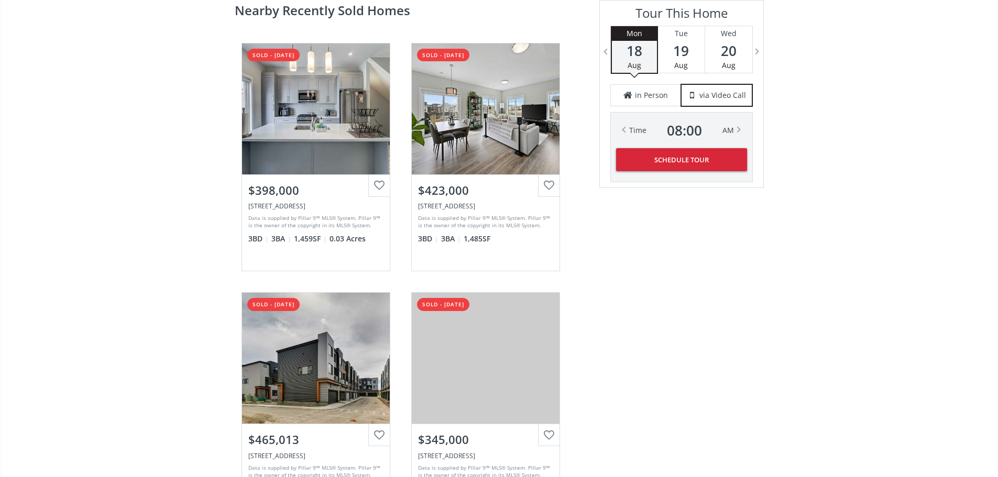
scroll to position [2459, 0]
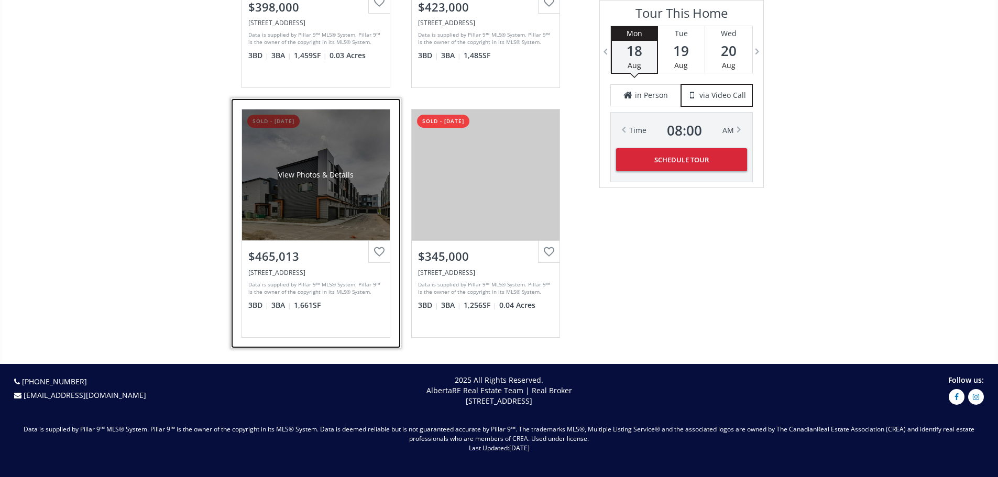
click at [340, 180] on div "View Photos & Details" at bounding box center [315, 175] width 75 height 10
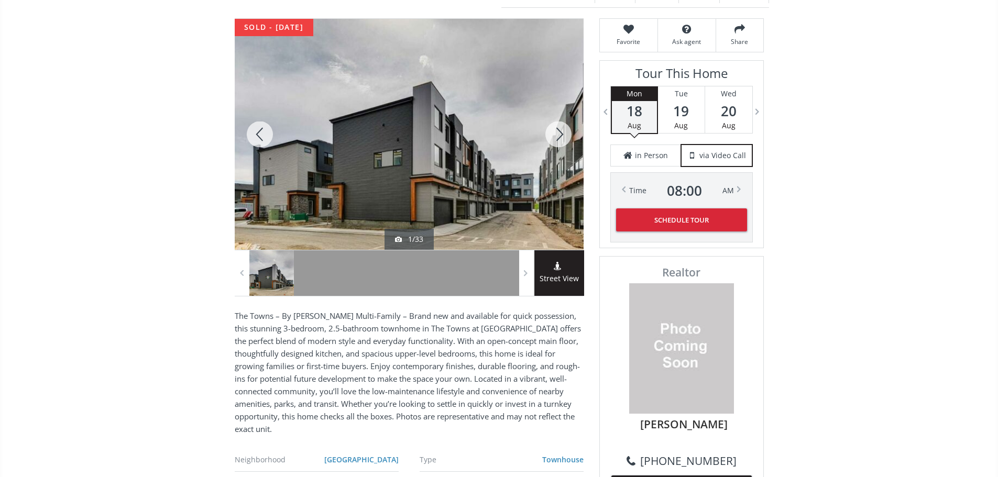
scroll to position [27, 0]
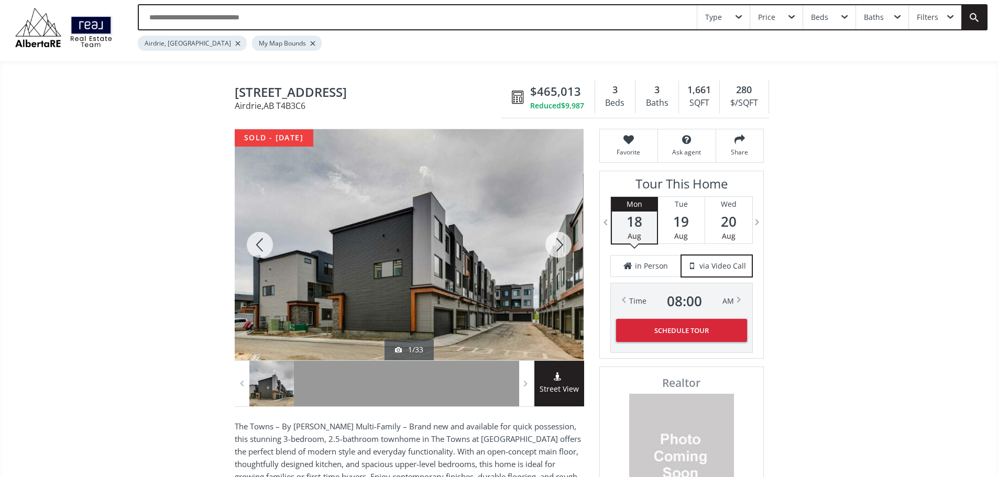
click at [451, 269] on div at bounding box center [409, 244] width 349 height 231
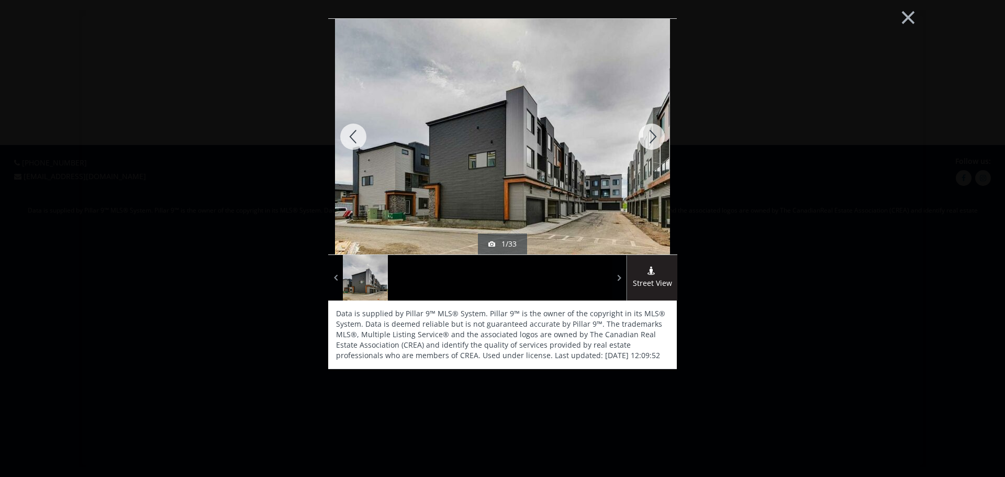
click at [654, 141] on div at bounding box center [652, 137] width 50 height 236
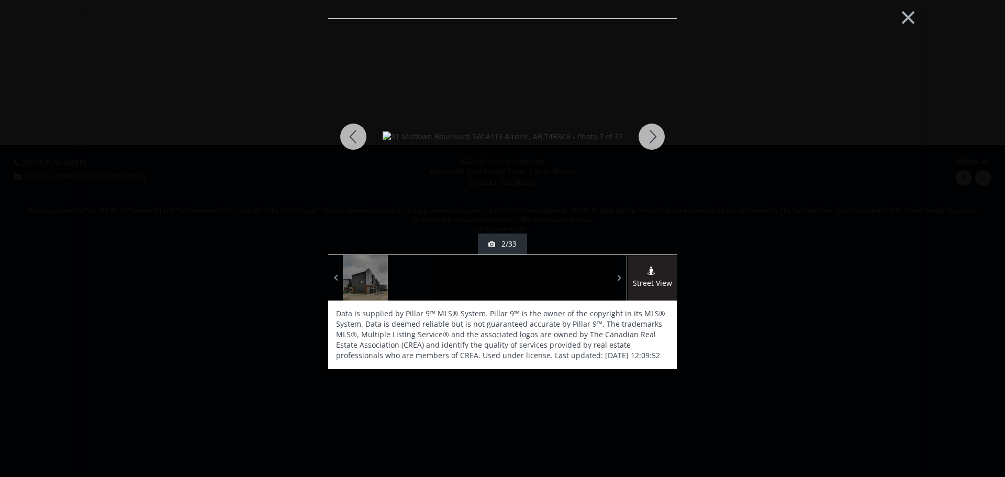
click at [654, 141] on div at bounding box center [652, 137] width 50 height 236
click at [647, 130] on div at bounding box center [652, 137] width 50 height 236
click at [904, 22] on button "×" at bounding box center [909, 16] width 58 height 43
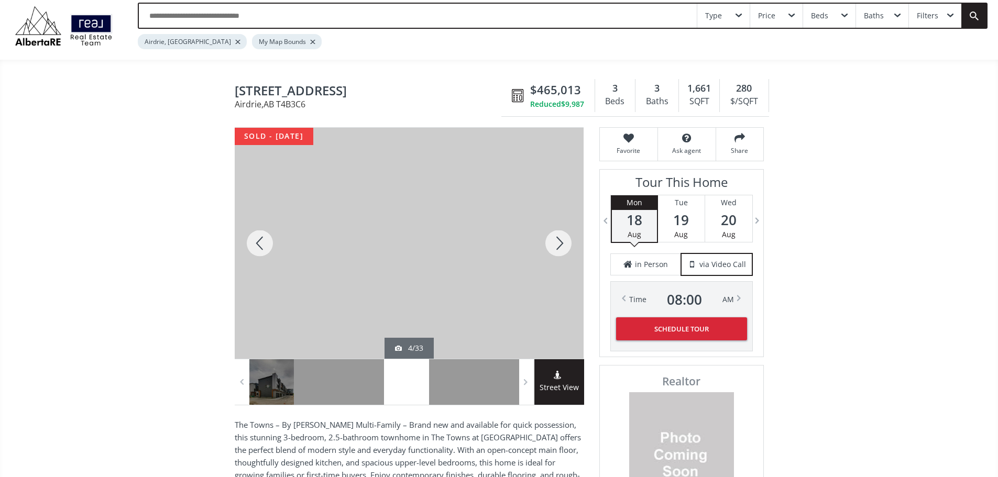
scroll to position [52, 0]
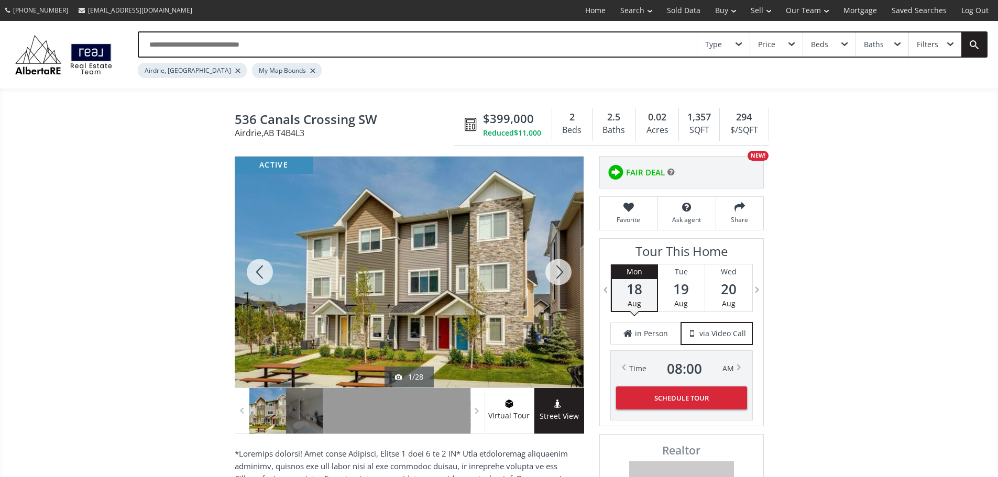
click at [554, 274] on div at bounding box center [558, 272] width 50 height 231
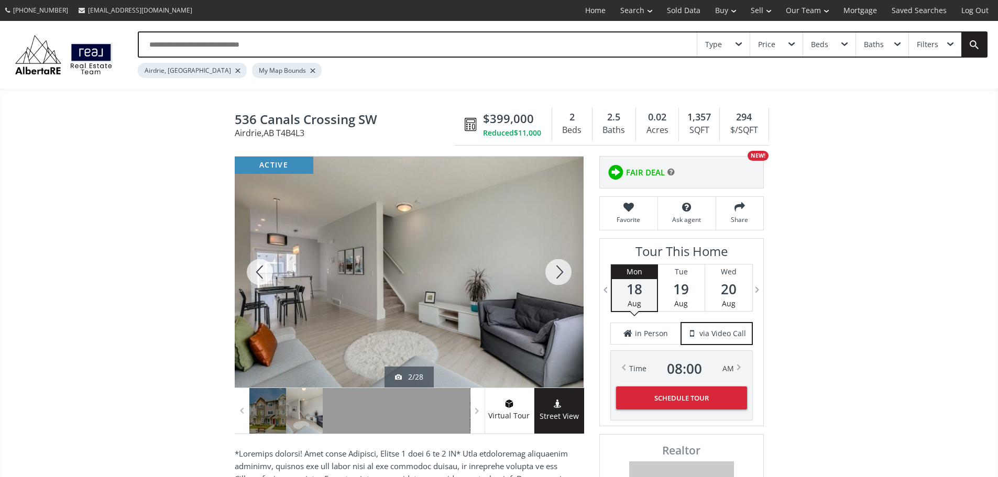
click at [554, 274] on div at bounding box center [558, 272] width 50 height 231
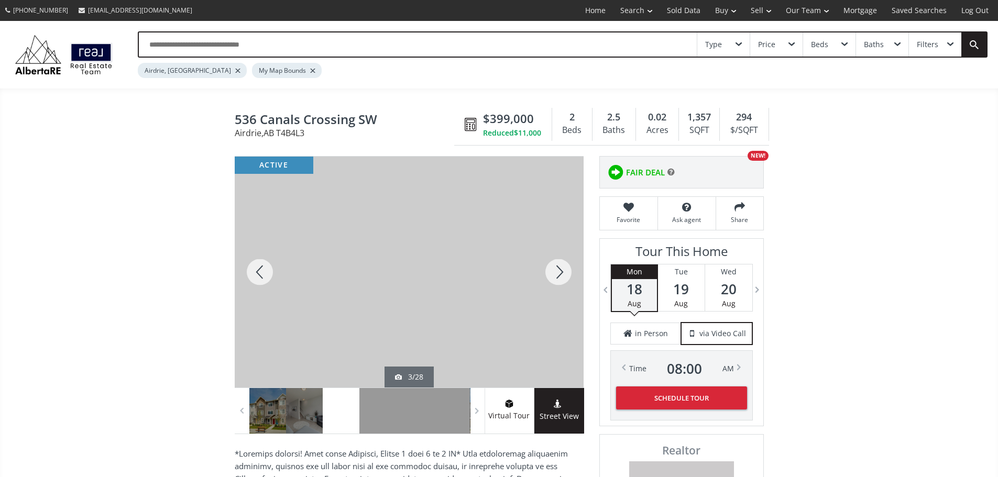
click at [554, 274] on div at bounding box center [558, 272] width 50 height 231
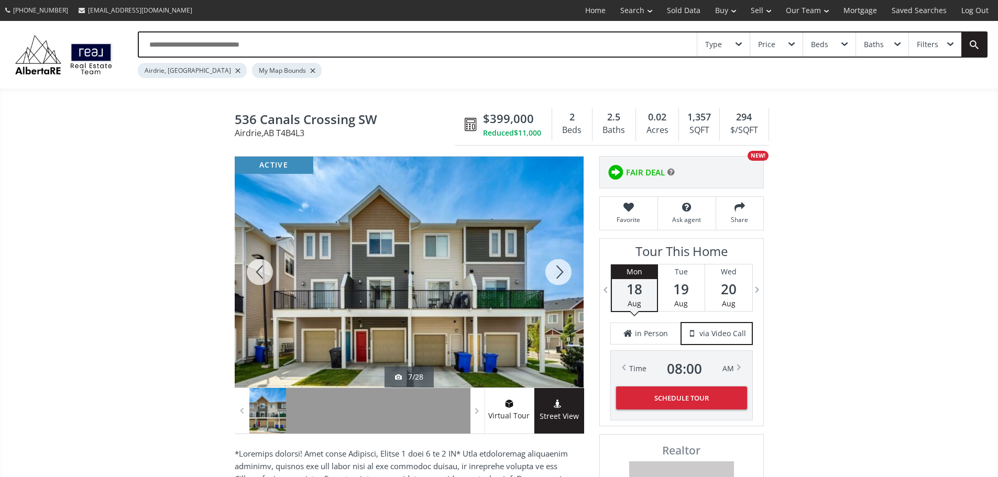
click at [554, 274] on div at bounding box center [558, 272] width 50 height 231
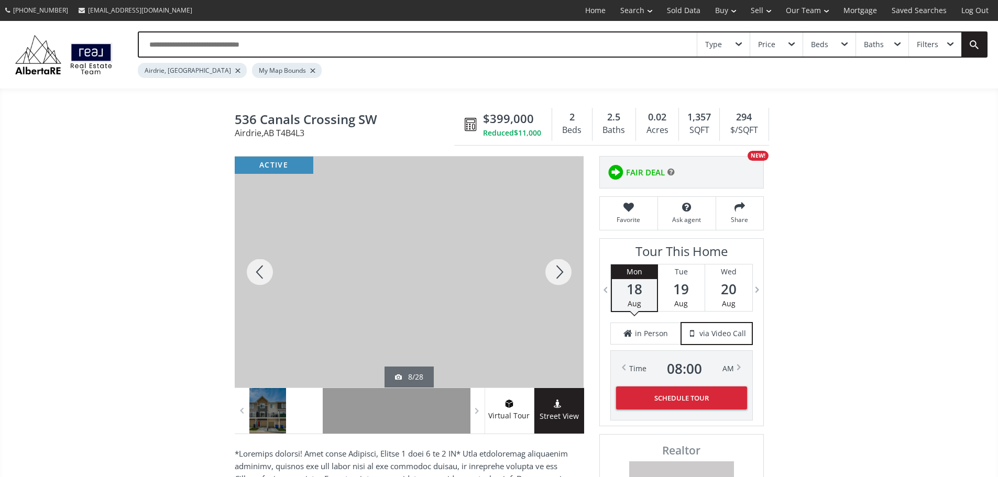
click at [554, 274] on div at bounding box center [558, 272] width 50 height 231
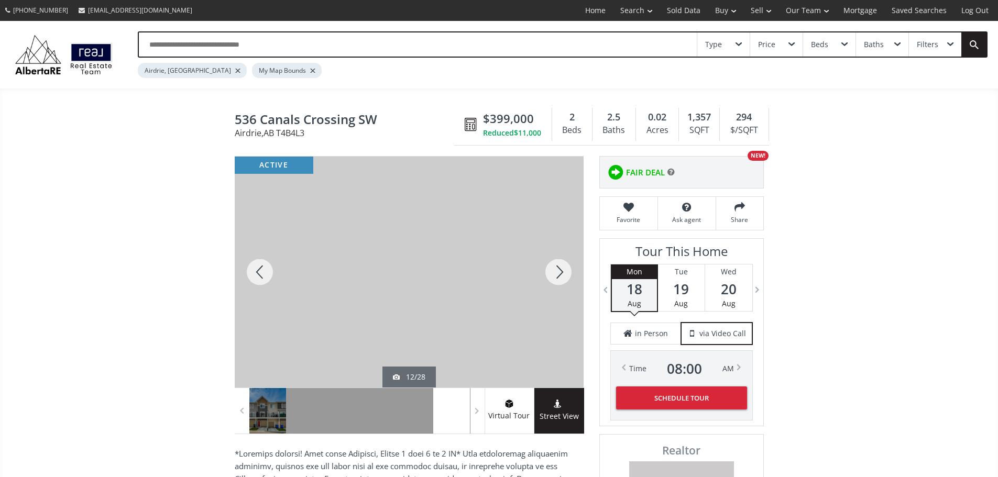
click at [554, 274] on div at bounding box center [558, 272] width 50 height 231
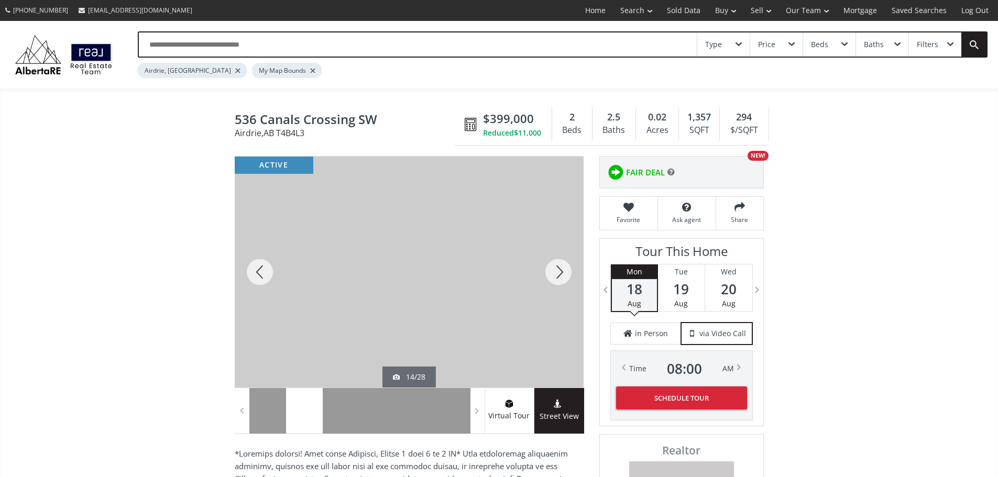
click at [554, 274] on div at bounding box center [558, 272] width 50 height 231
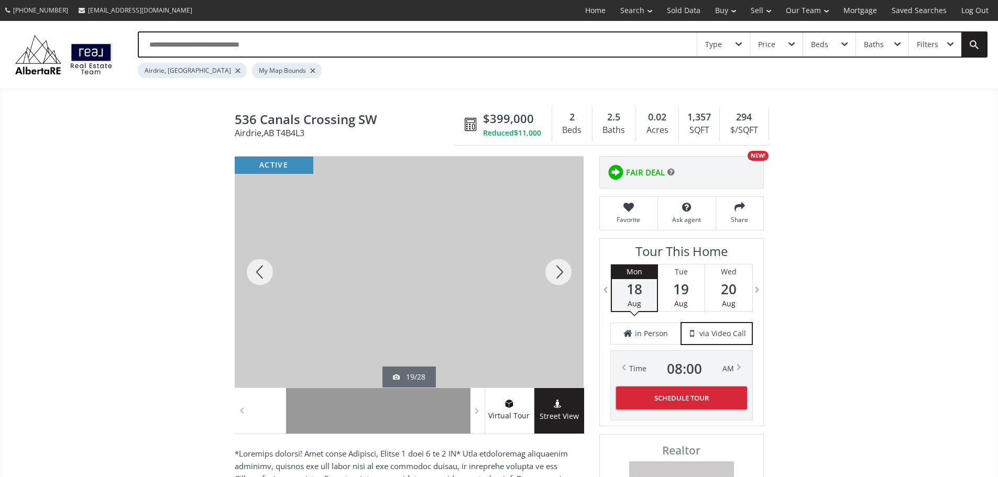
click at [554, 274] on div at bounding box center [558, 272] width 50 height 231
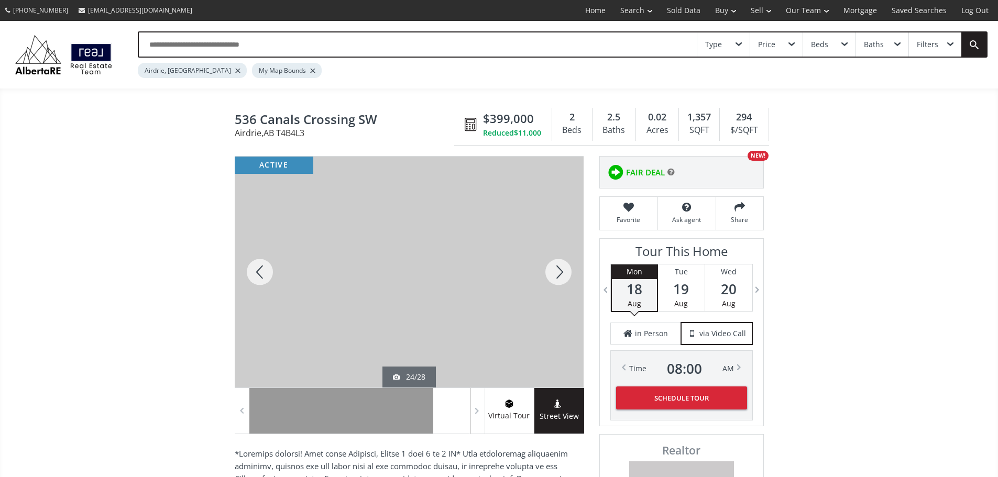
click at [554, 274] on div at bounding box center [558, 272] width 50 height 231
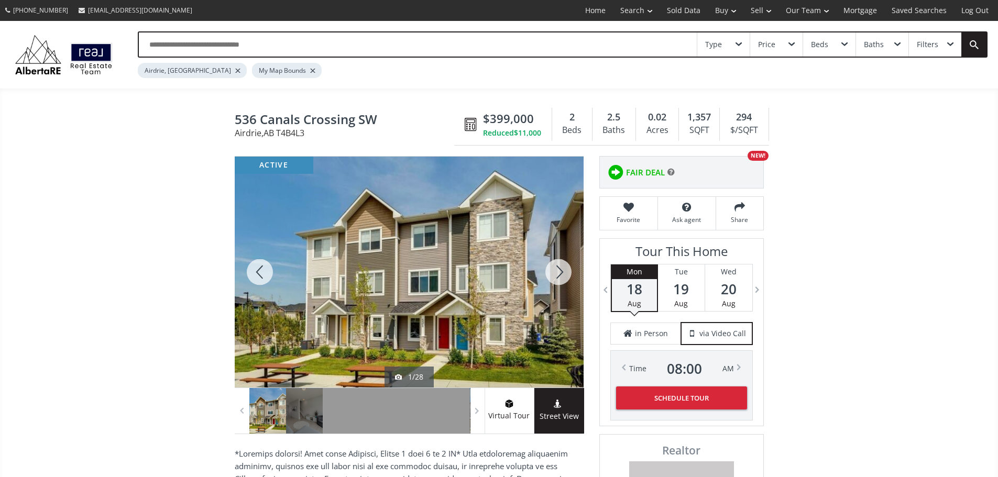
click at [554, 274] on div at bounding box center [558, 272] width 50 height 231
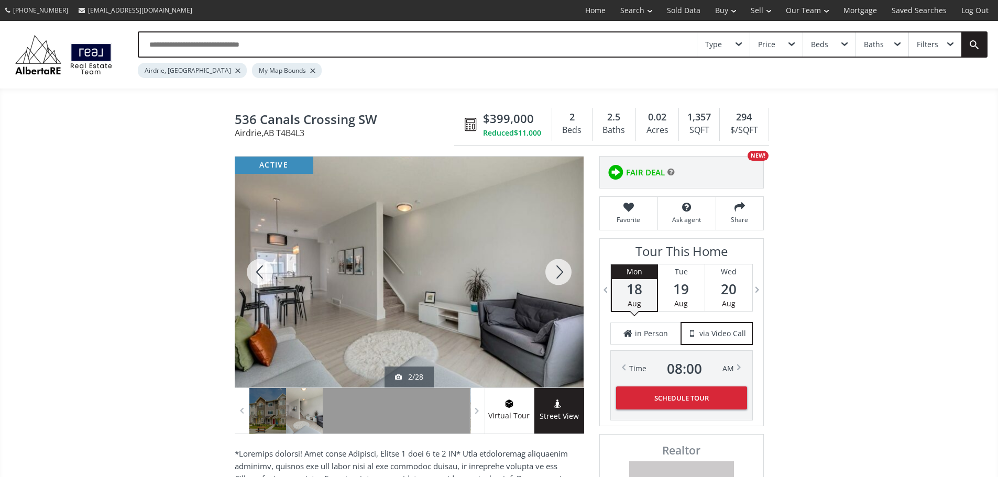
click at [521, 202] on div at bounding box center [409, 272] width 349 height 231
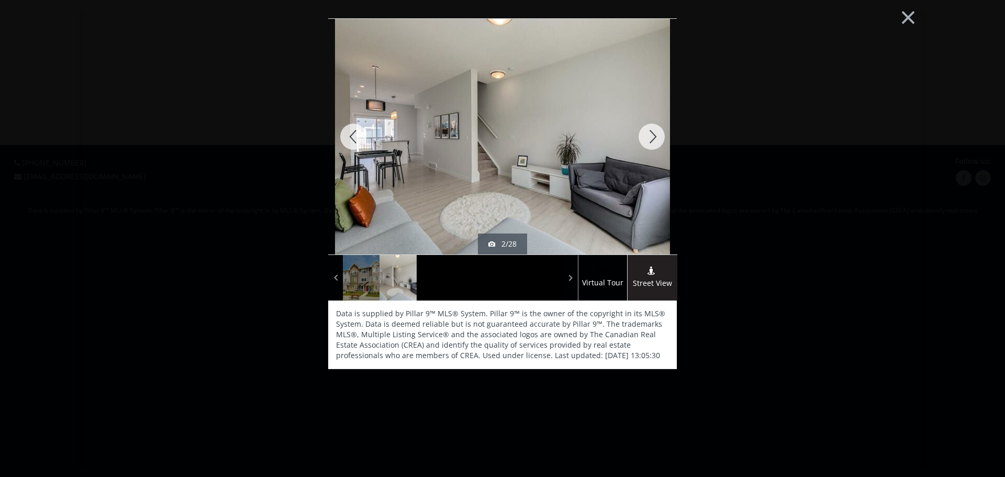
click at [783, 156] on div "× active 2/28 Virtual Tour Street View Data is supplied by Pillar 9™ MLS® Syste…" at bounding box center [503, 238] width 848 height 456
